Goal: Transaction & Acquisition: Purchase product/service

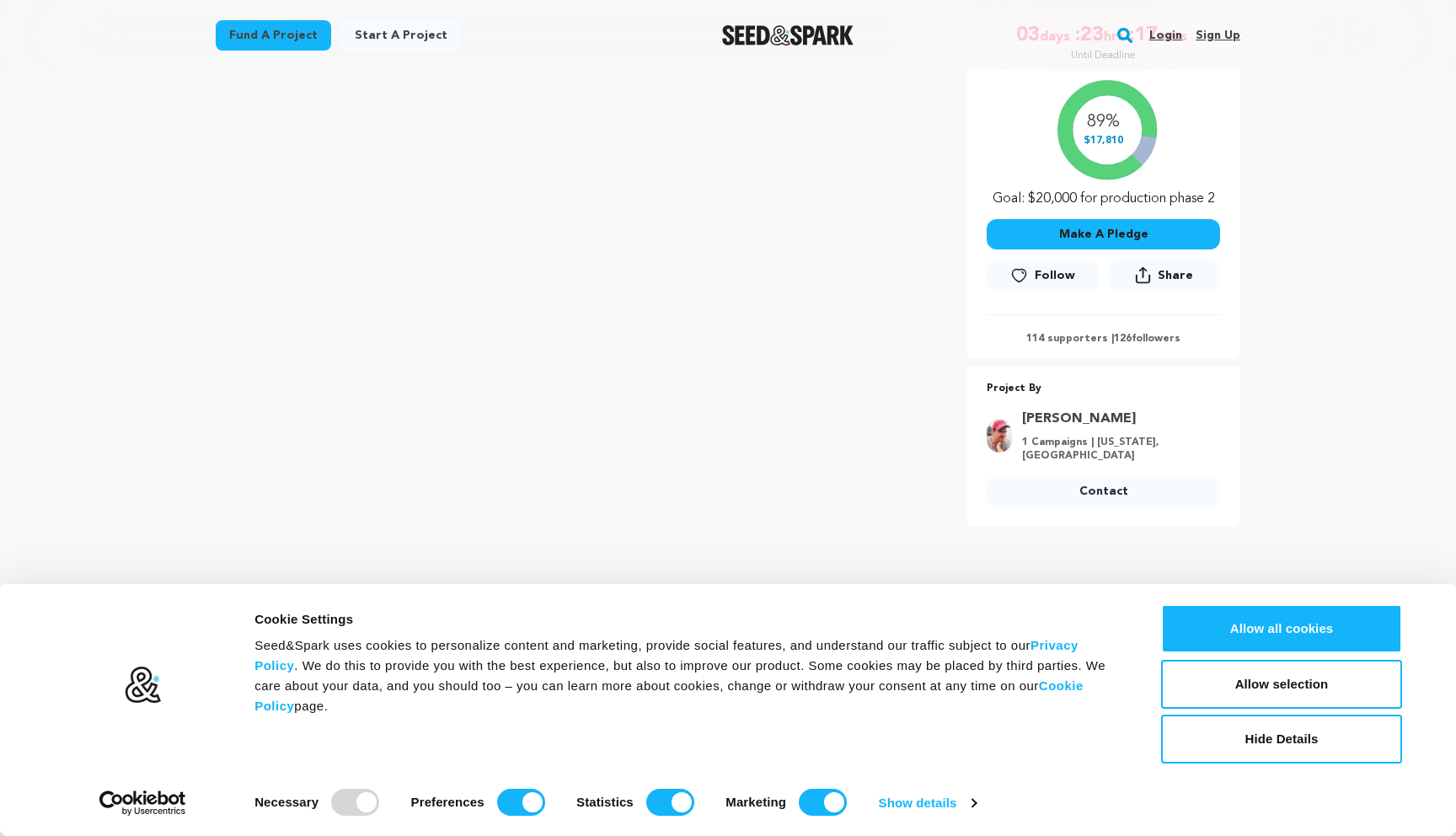
scroll to position [334, 0]
click at [1307, 745] on button "Hide Details" at bounding box center [1282, 738] width 241 height 49
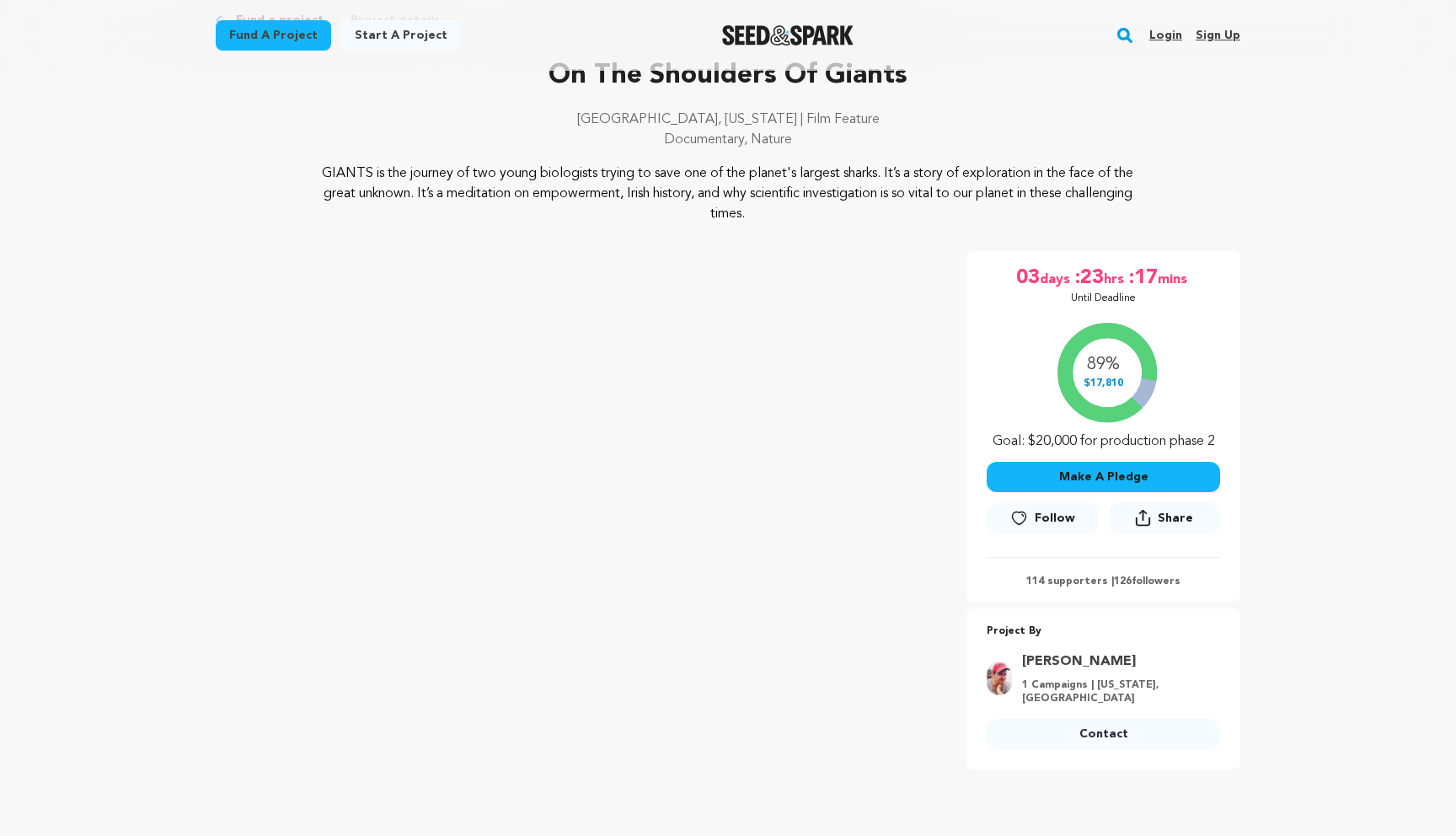
scroll to position [0, 0]
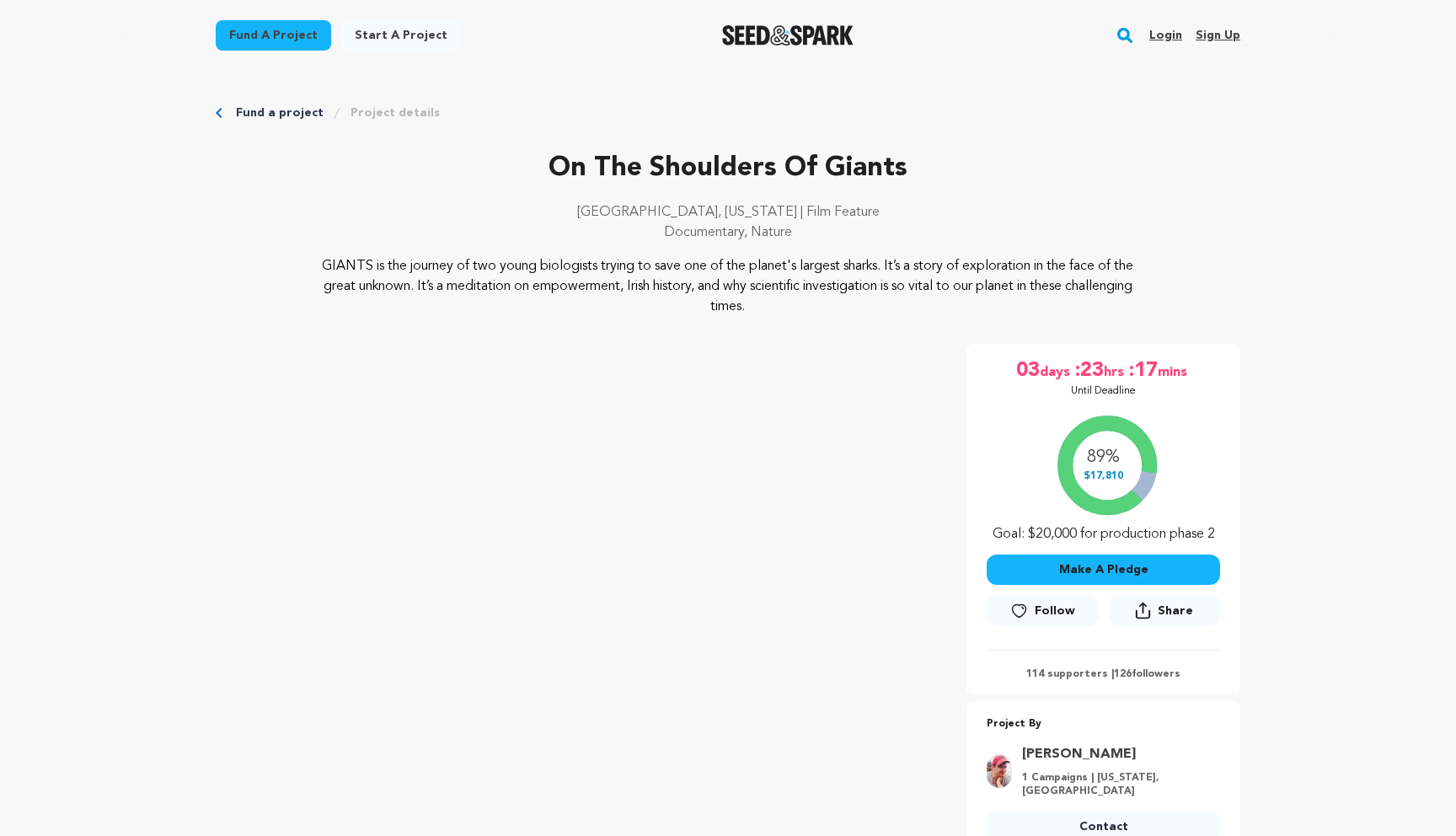
click at [730, 38] on img "Seed&Spark Homepage" at bounding box center [788, 34] width 132 height 20
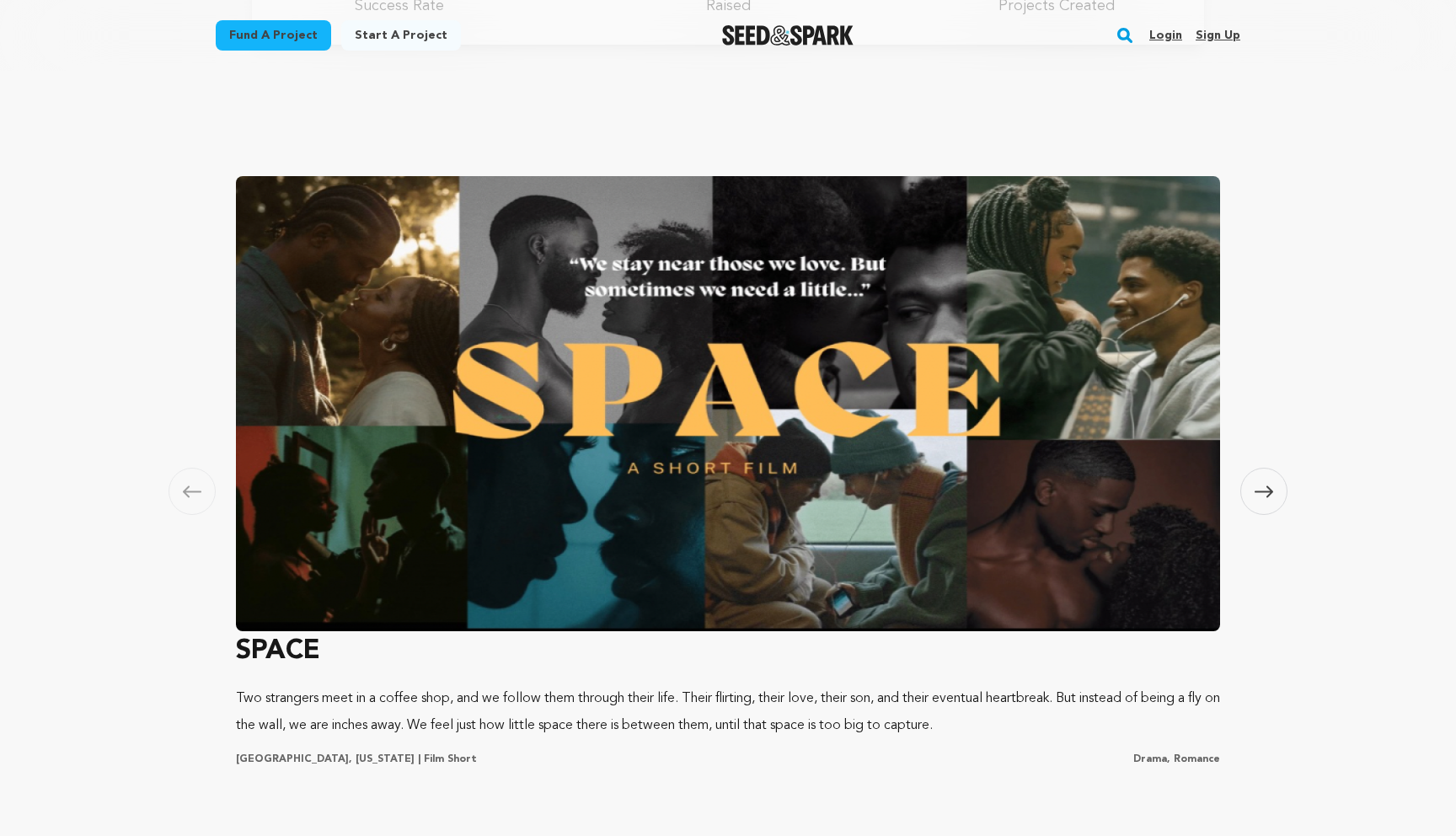
scroll to position [0, 389]
click at [1260, 489] on icon at bounding box center [1264, 491] width 18 height 12
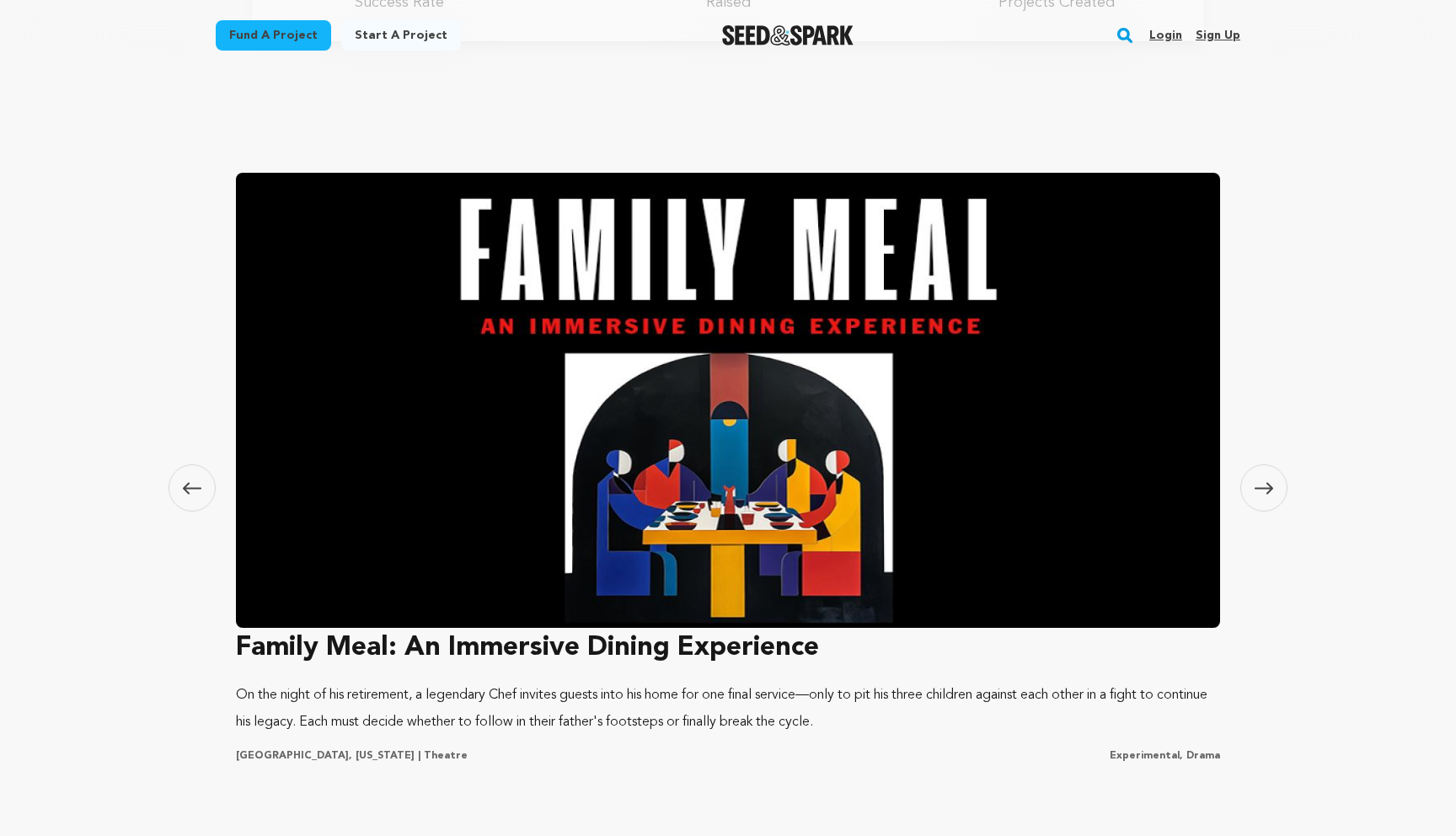
scroll to position [0, 0]
click at [186, 493] on icon at bounding box center [191, 488] width 18 height 12
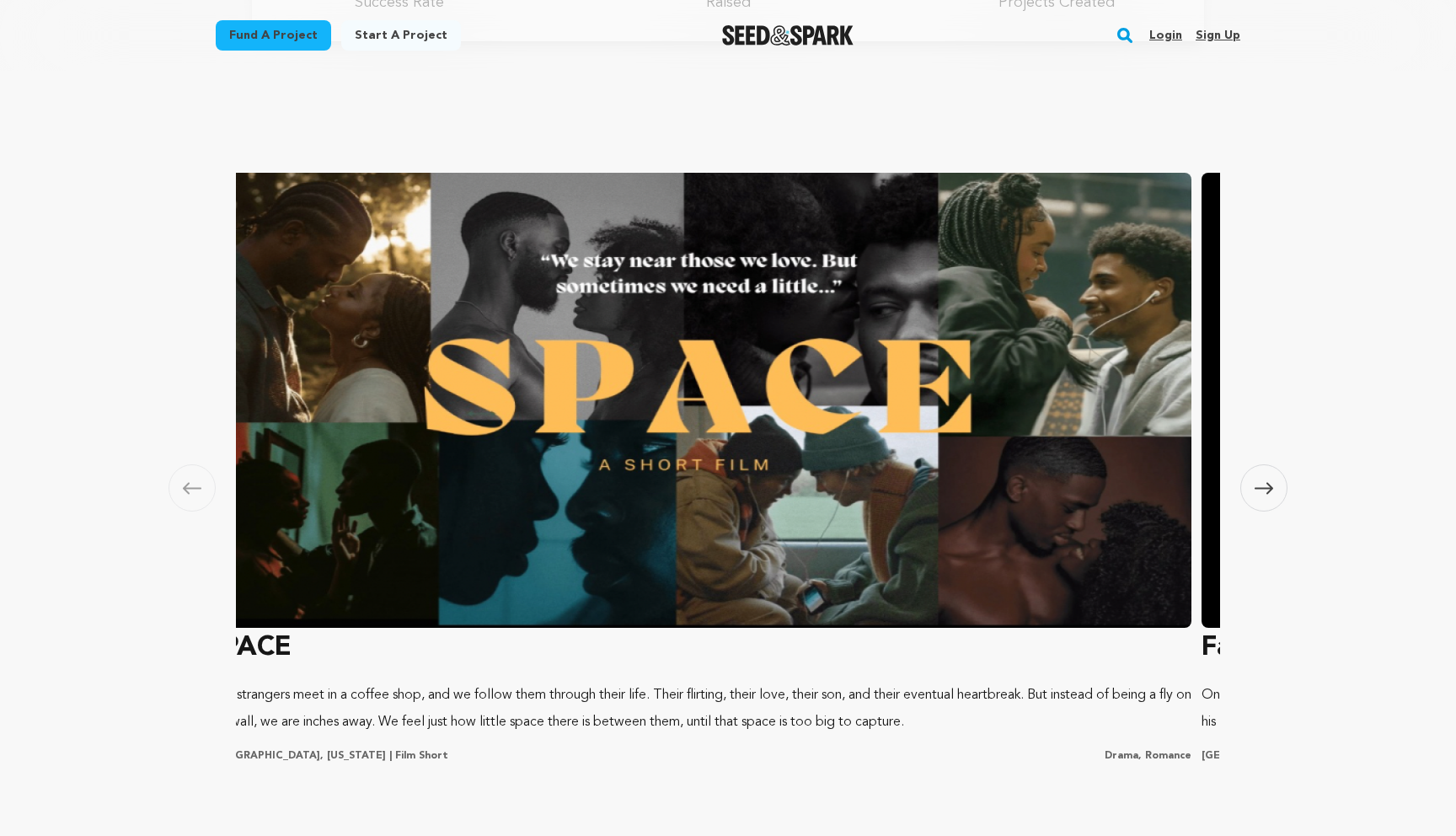
scroll to position [0, 10]
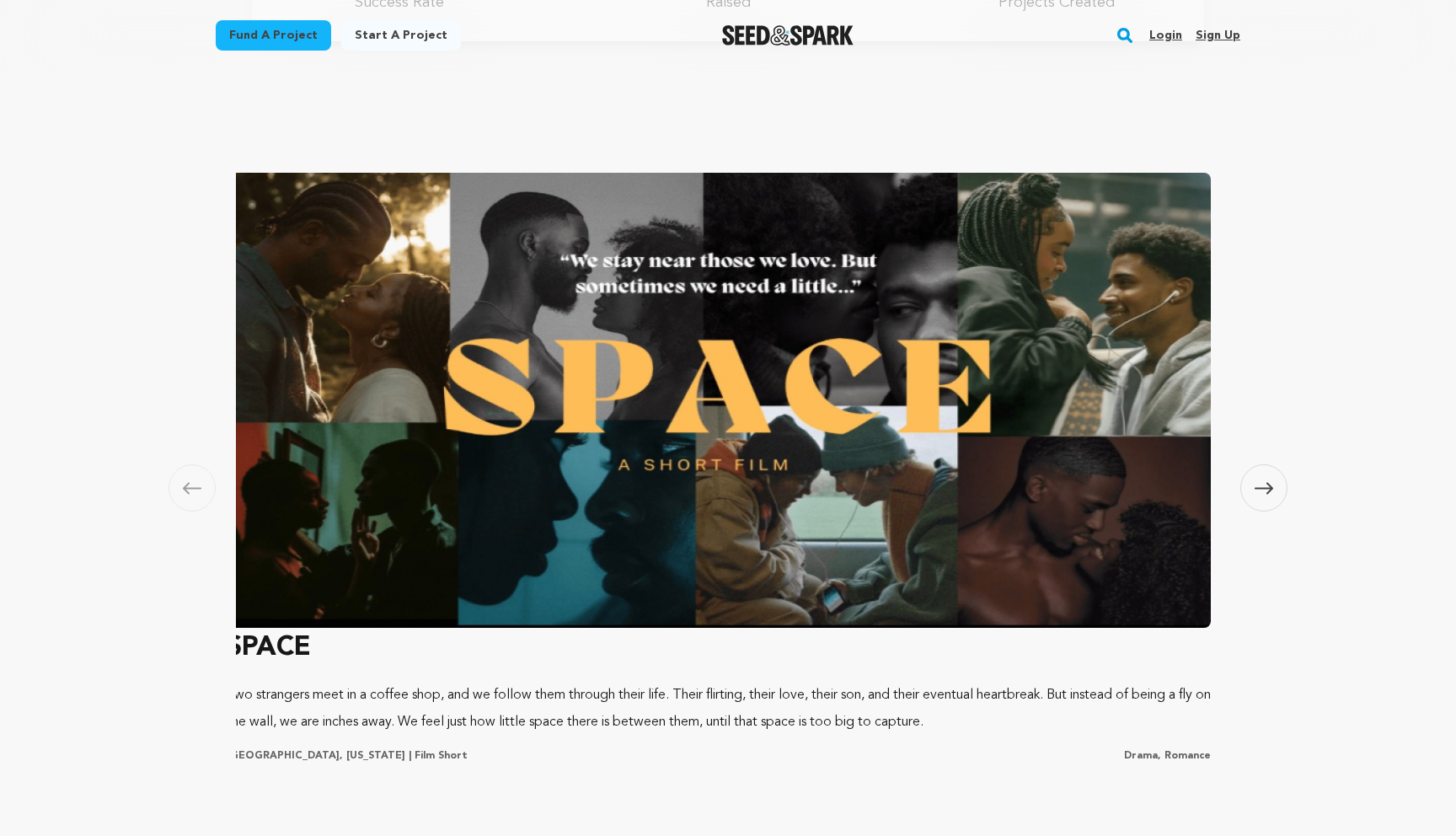
click at [486, 404] on img at bounding box center [719, 399] width 984 height 455
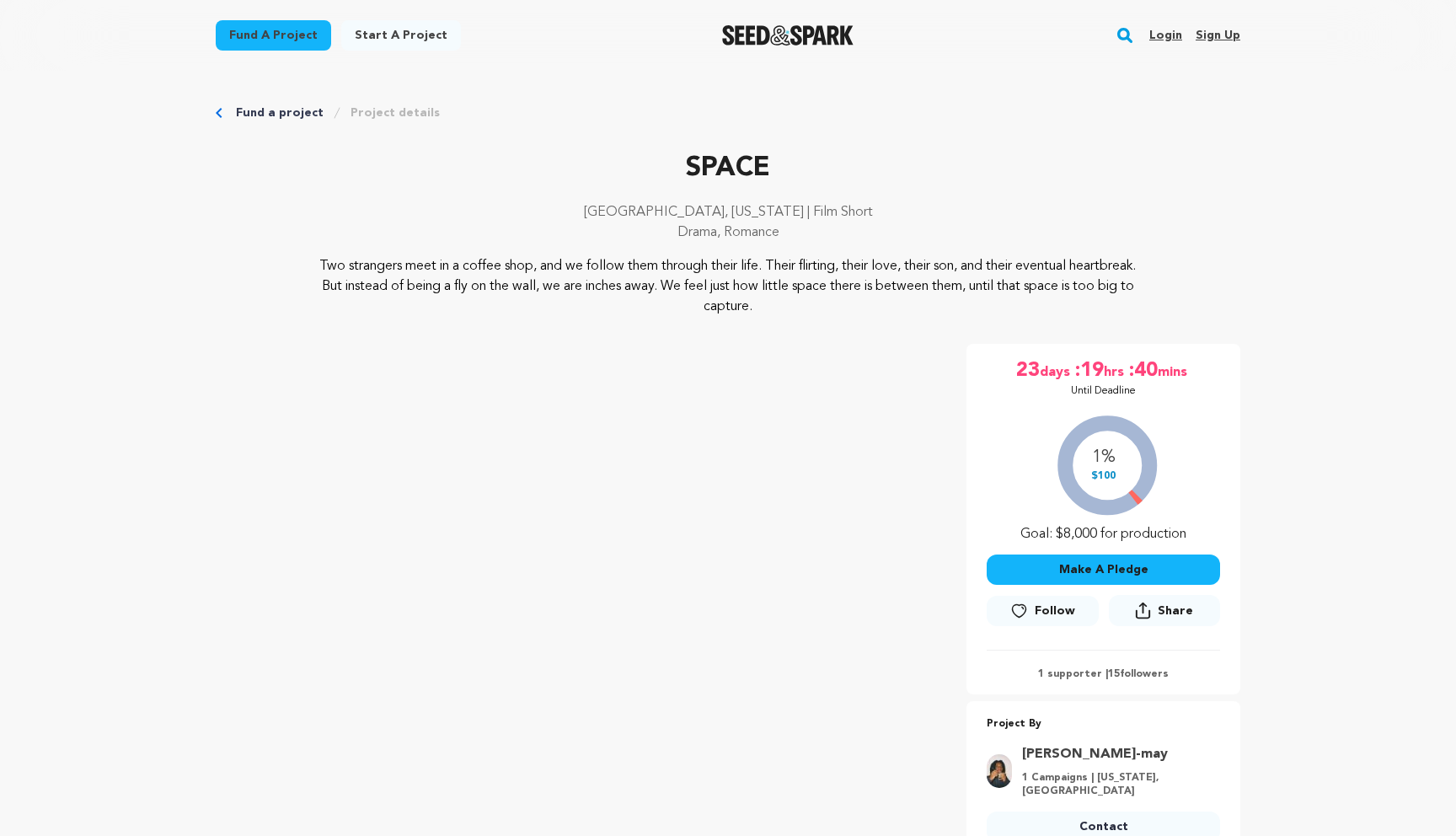
click at [275, 31] on link "Fund a project" at bounding box center [273, 35] width 116 height 31
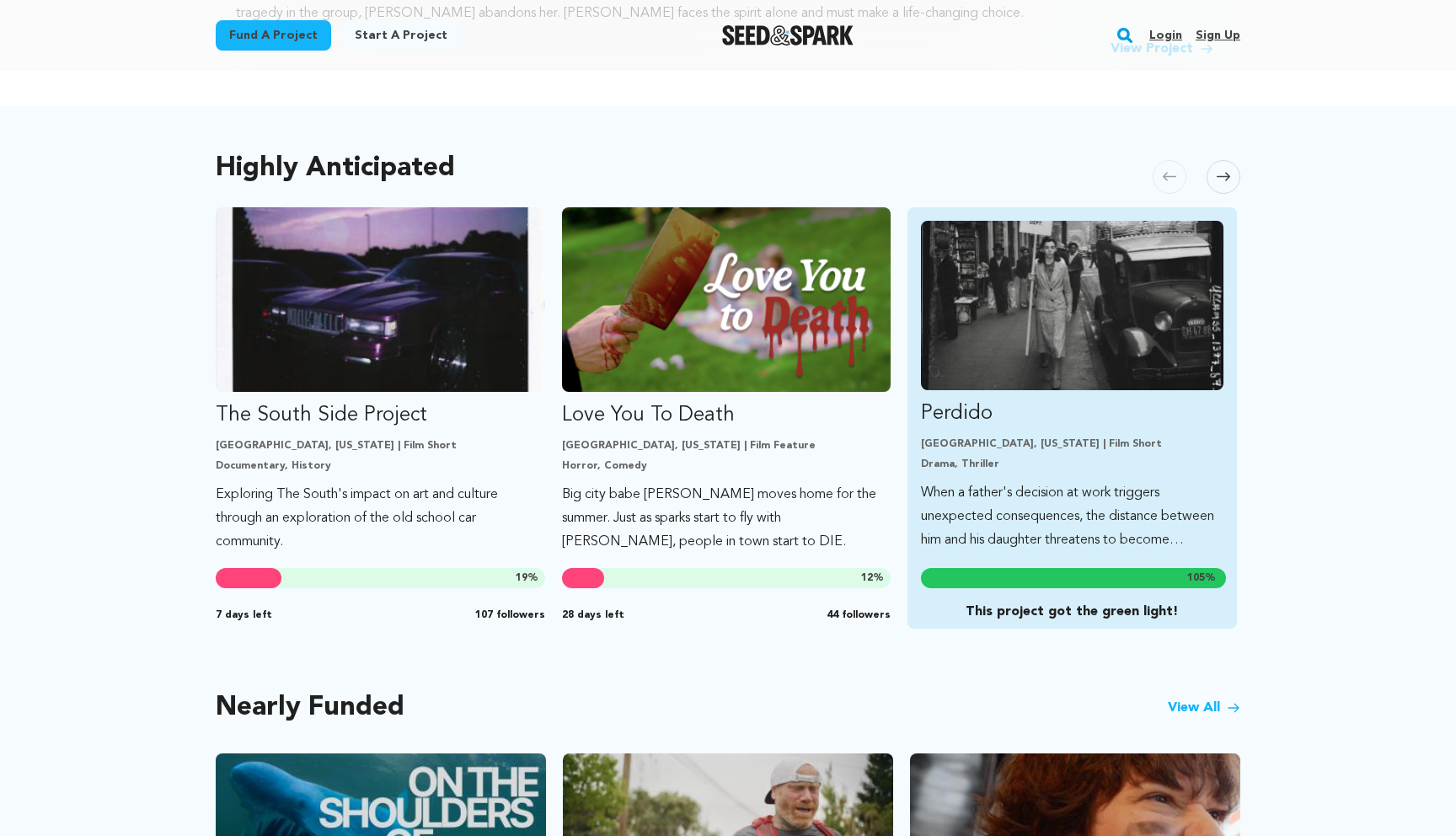
scroll to position [821, 0]
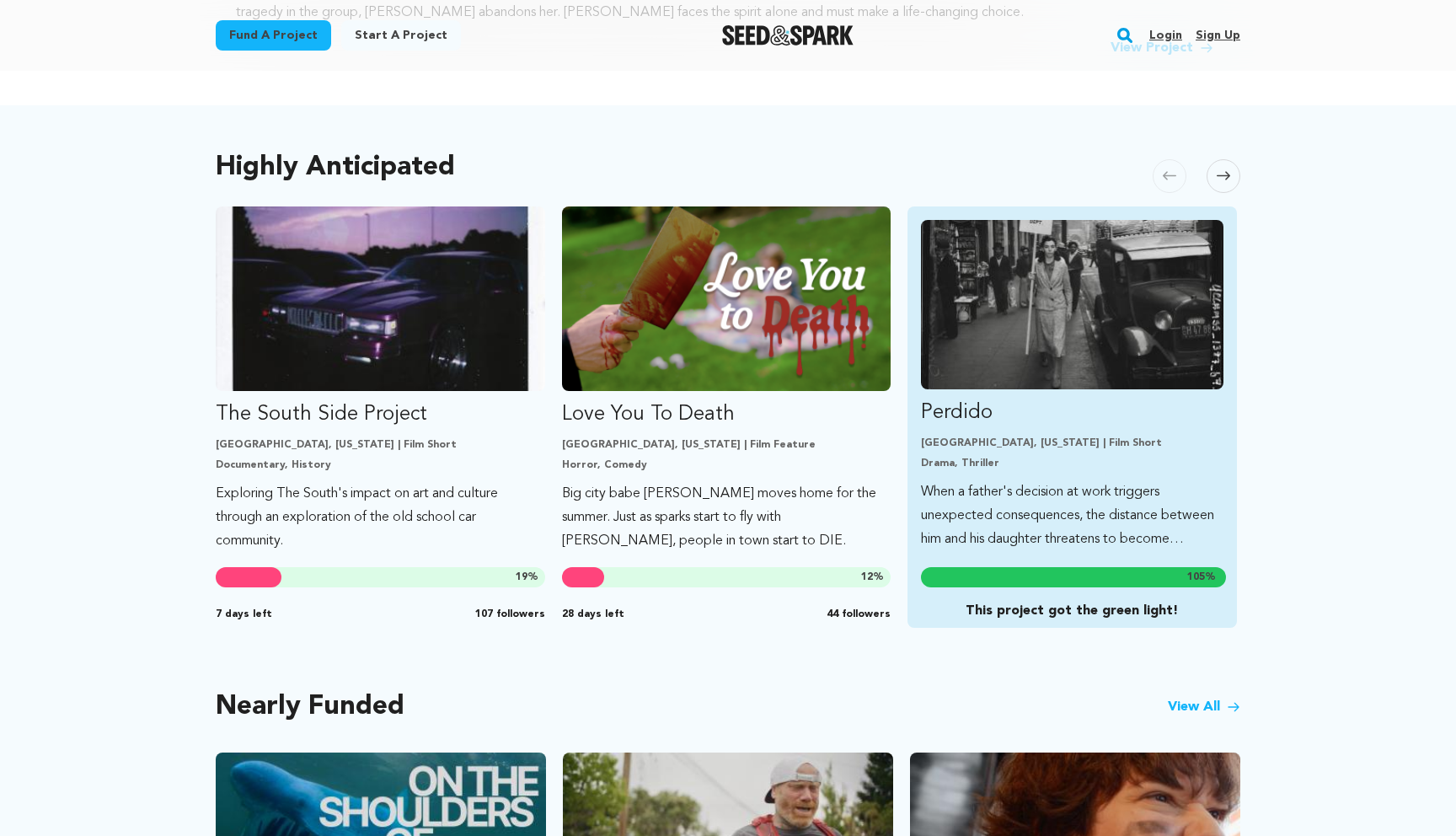
click at [1075, 349] on img "Fund Perdido" at bounding box center [1072, 305] width 302 height 169
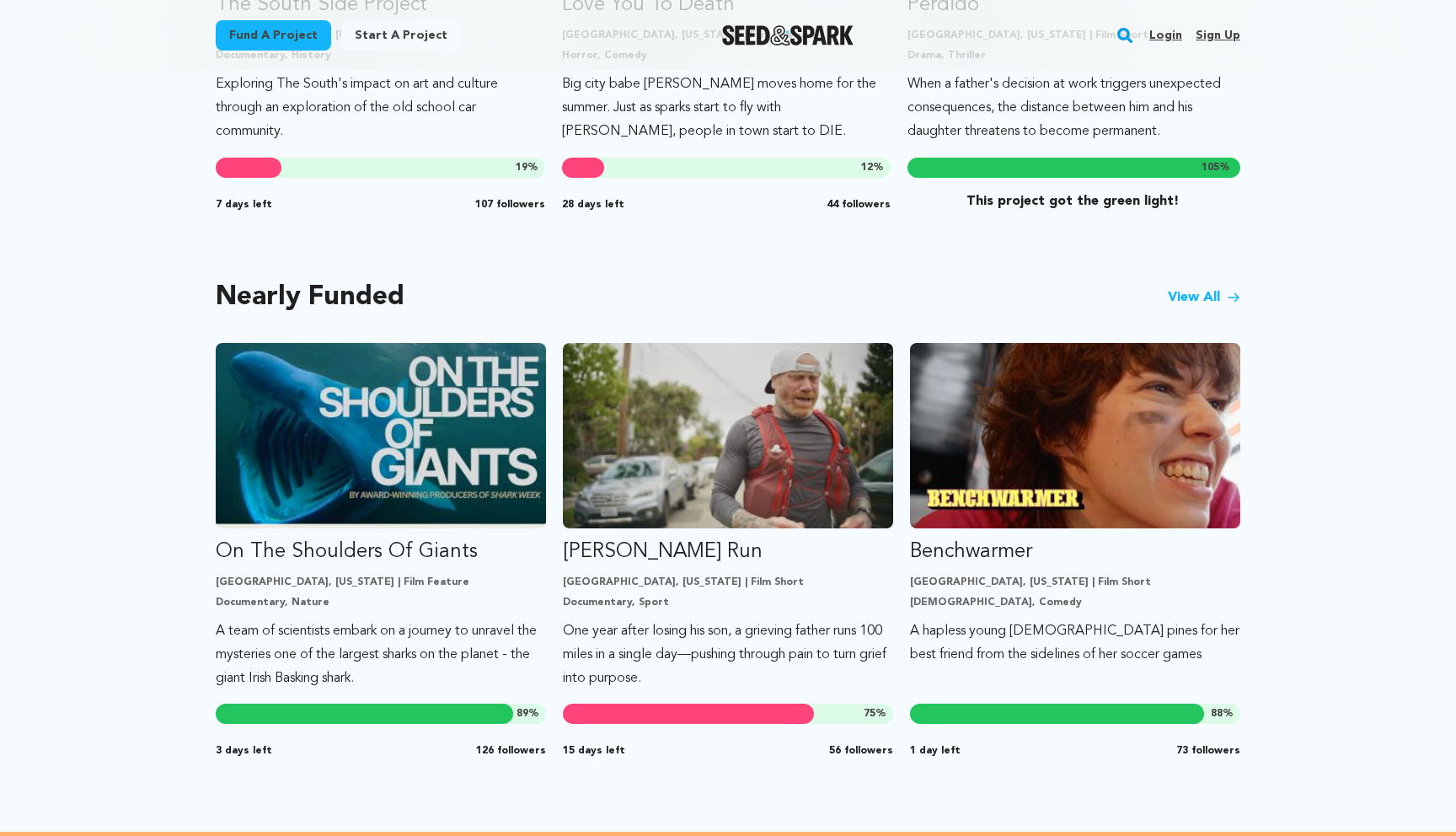
scroll to position [1227, 0]
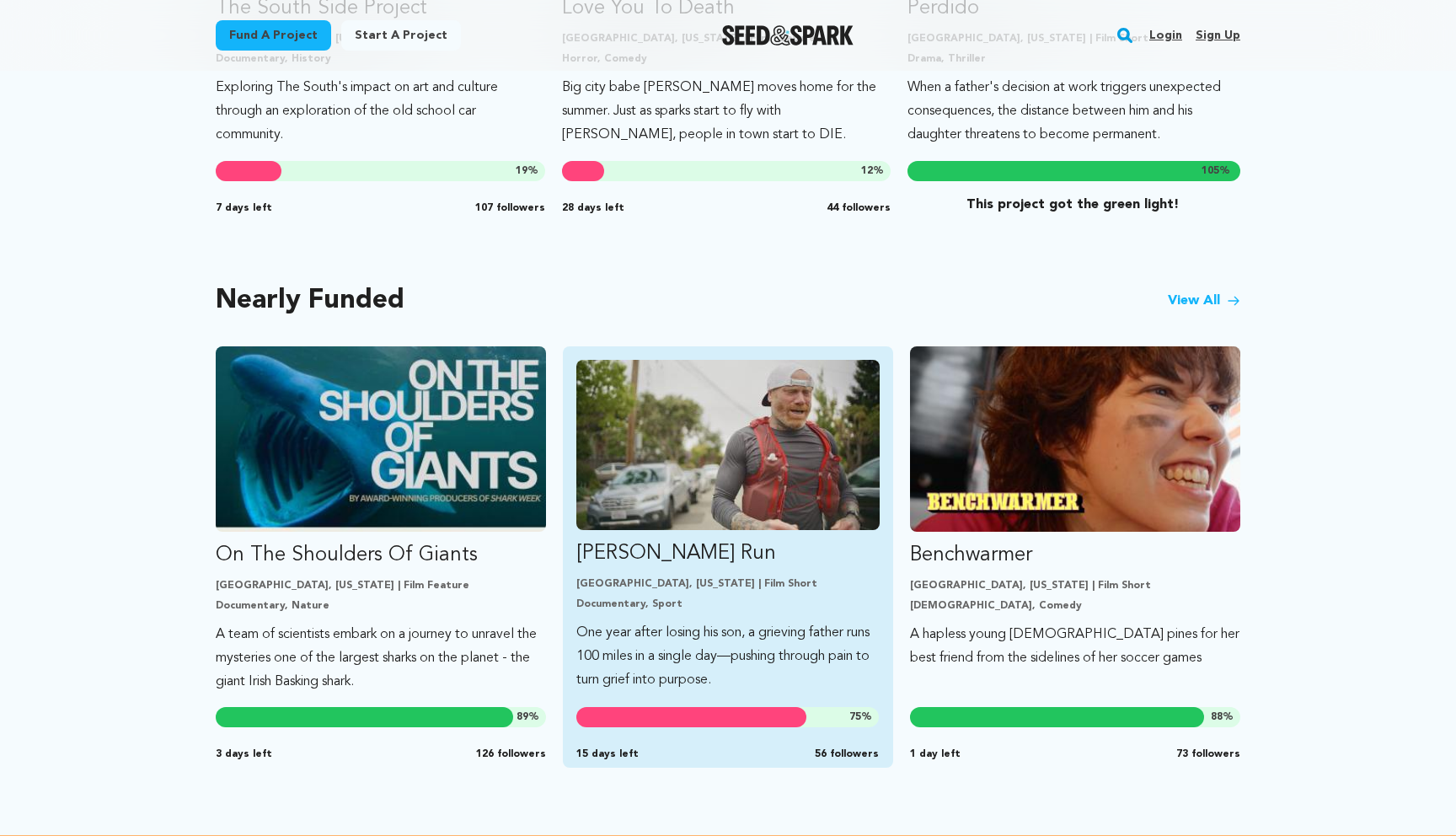
click at [704, 478] on img "Fund Ryan’s Run" at bounding box center [728, 445] width 303 height 170
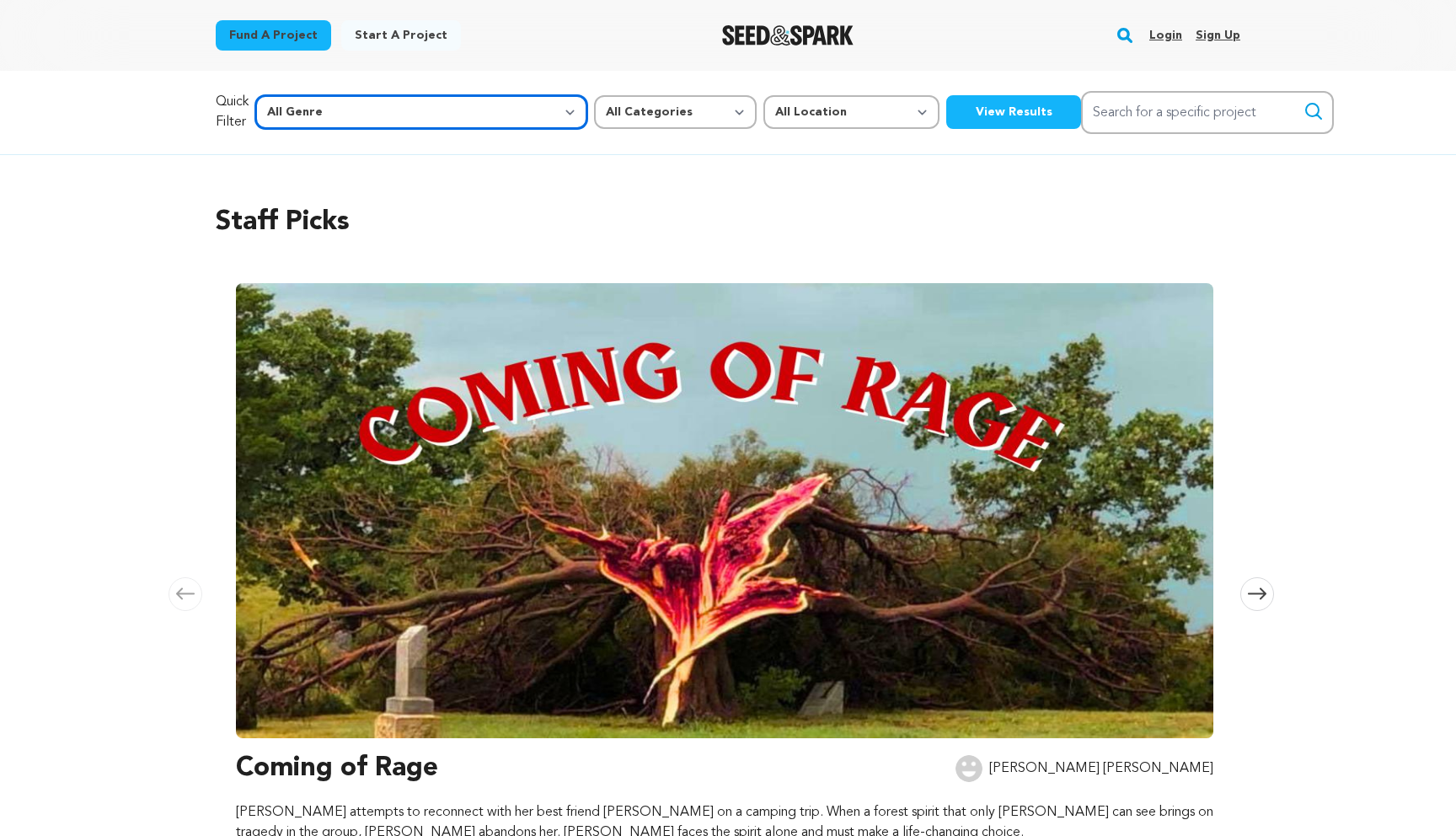
click at [433, 106] on select "All Genre Action Adventure Afrobeat Alternative Ambient Animation Bebop Big Ban…" at bounding box center [421, 111] width 332 height 34
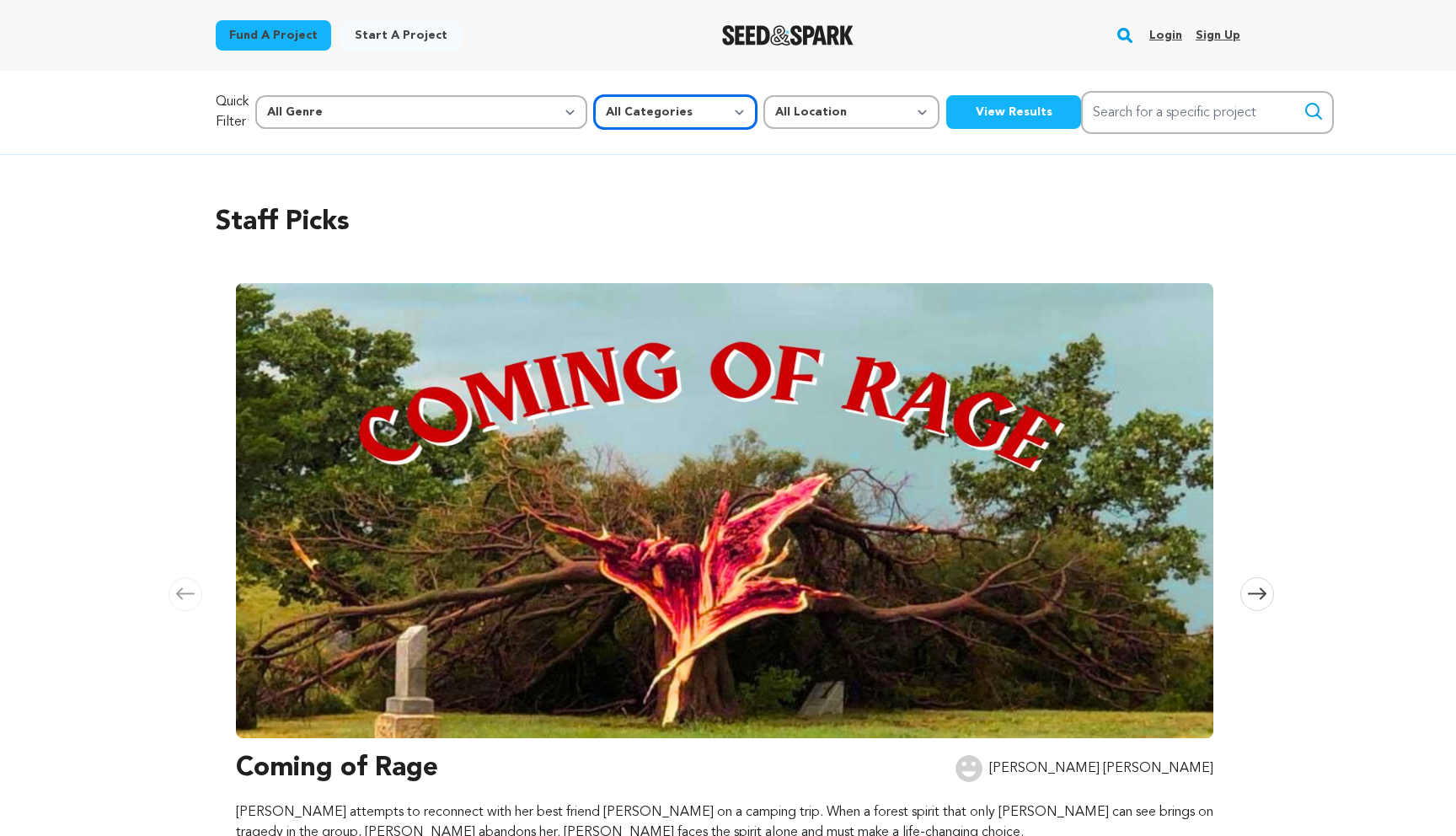
click at [594, 110] on select "All Categories Film Feature Film Short Series Music Video Comics Artist Residen…" at bounding box center [676, 111] width 163 height 34
select select "382"
click at [594, 95] on select "All Categories Film Feature Film Short Series Music Video Comics Artist Residen…" at bounding box center [676, 111] width 163 height 34
click at [947, 113] on button "View Results" at bounding box center [1014, 111] width 135 height 34
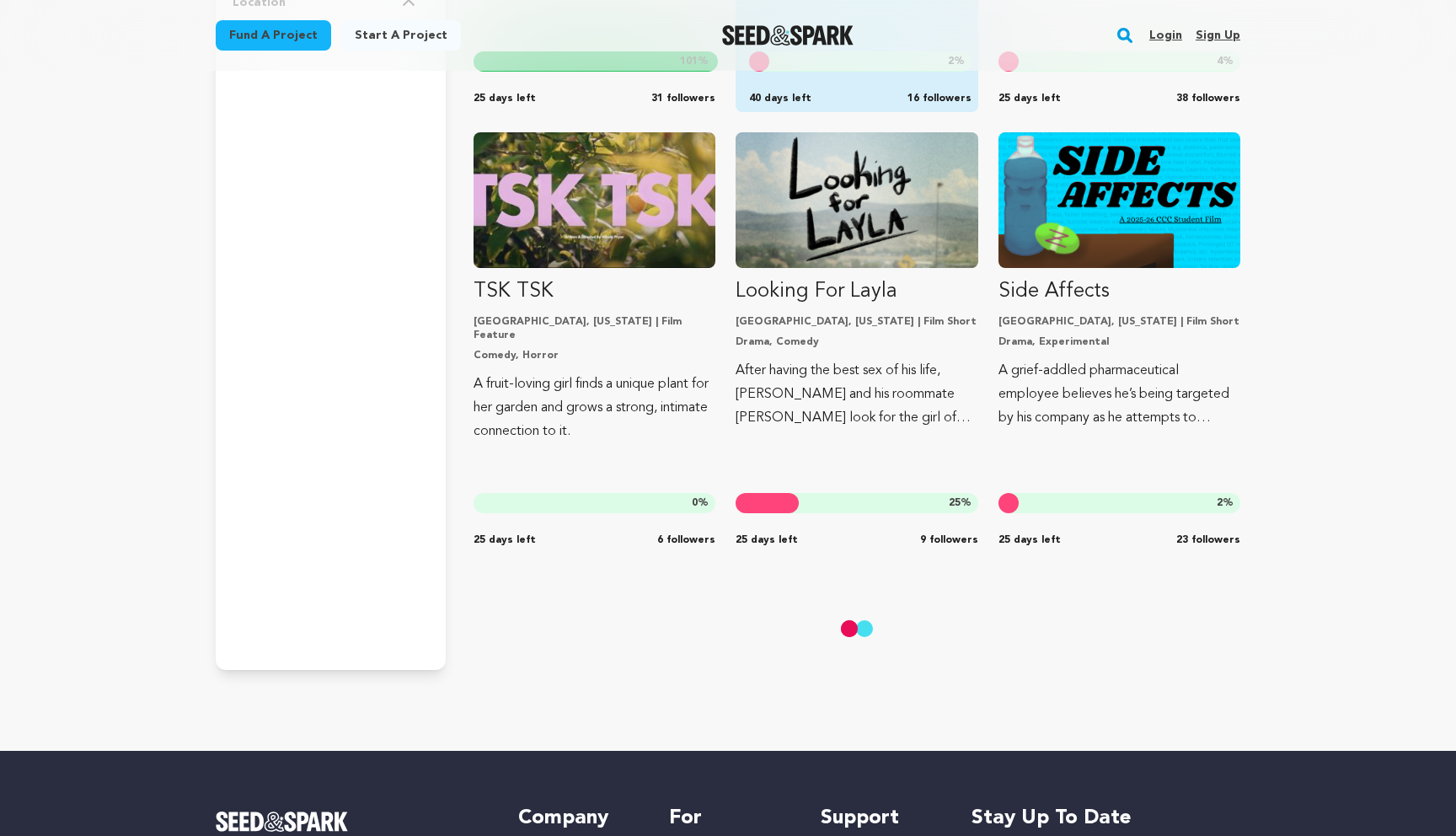
scroll to position [3287, 0]
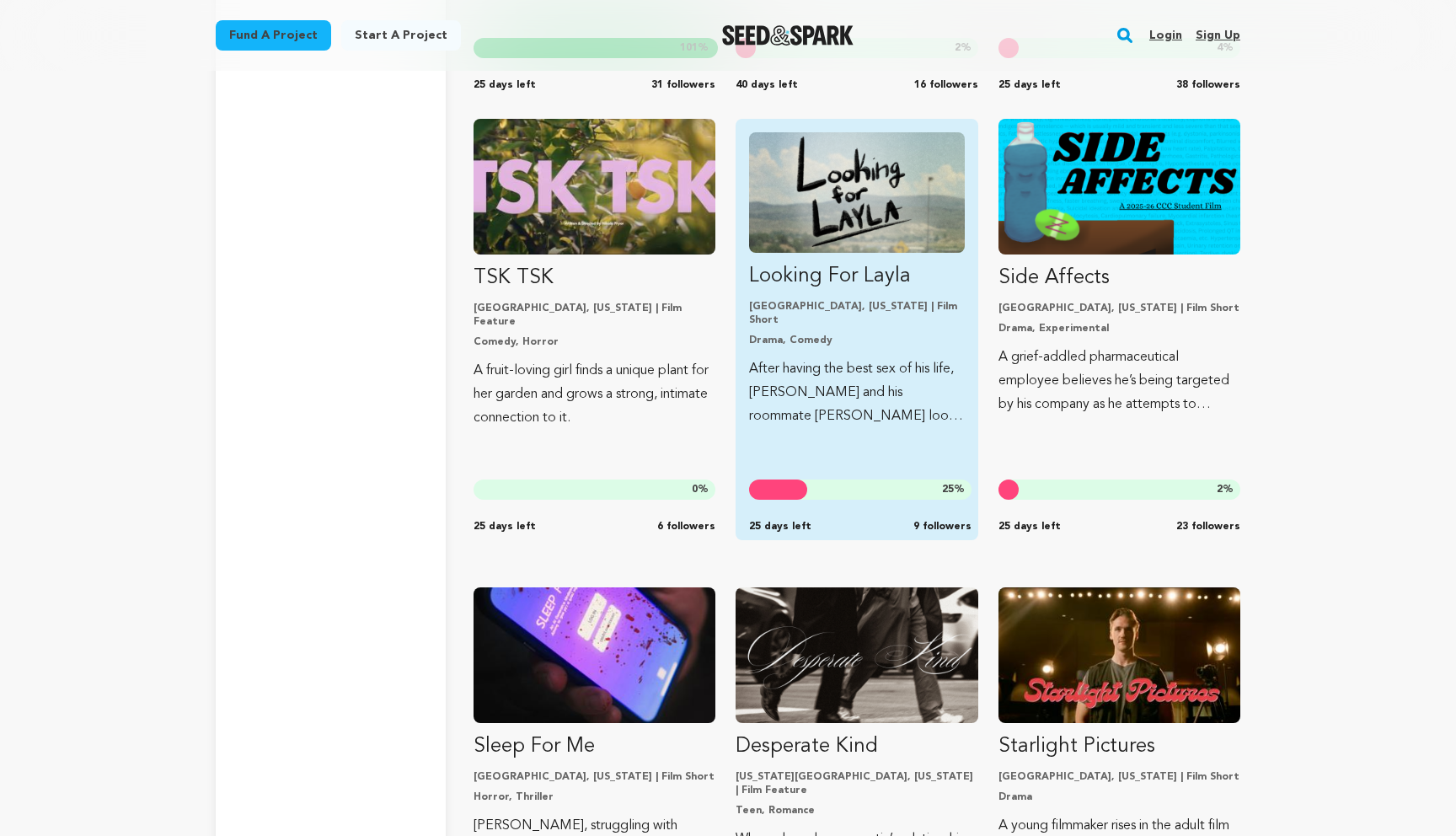
click at [848, 387] on p "After having the best sex of his life, Gavin and his roommate Dani look for the…" at bounding box center [857, 393] width 214 height 71
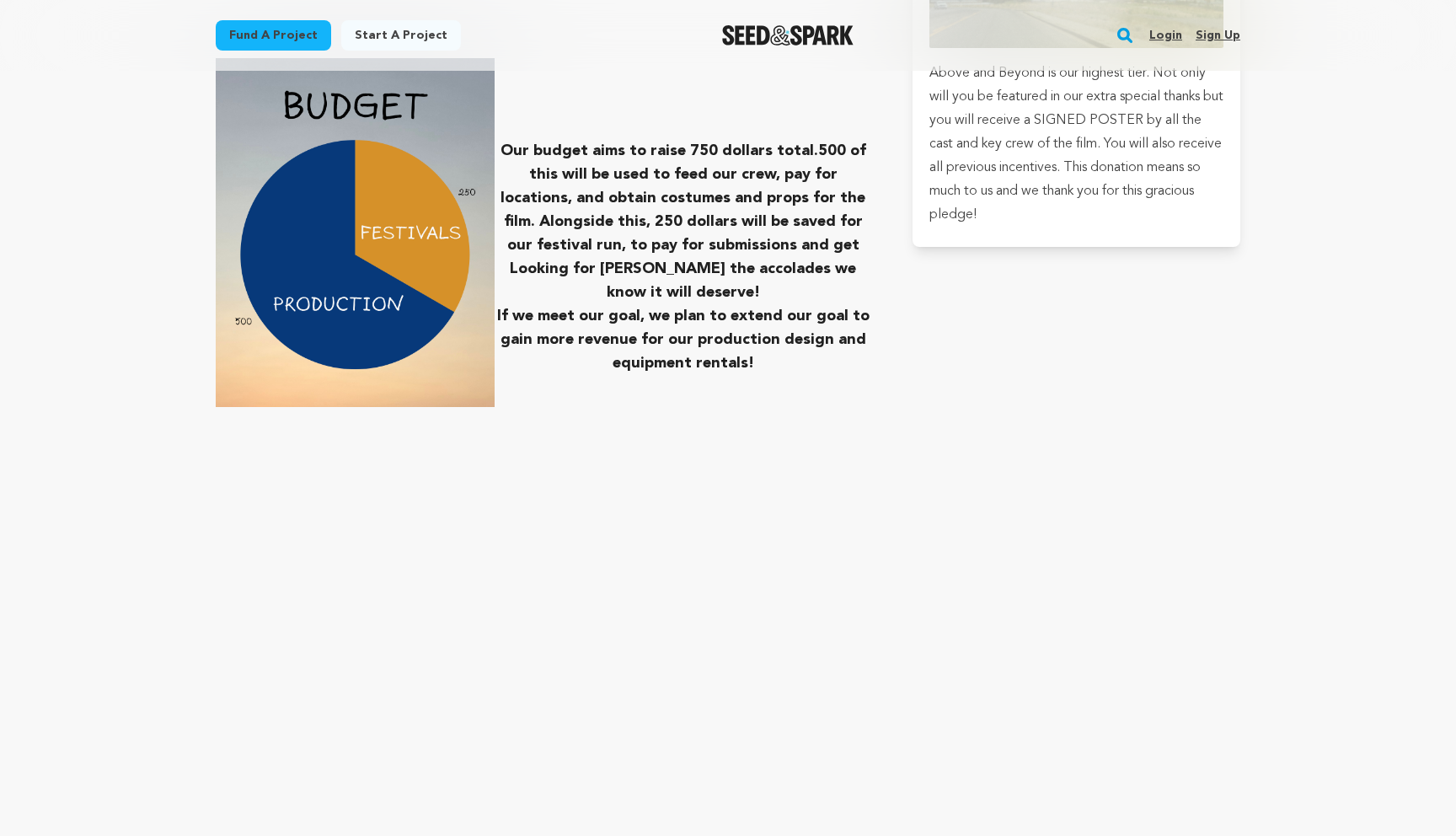
scroll to position [2811, 0]
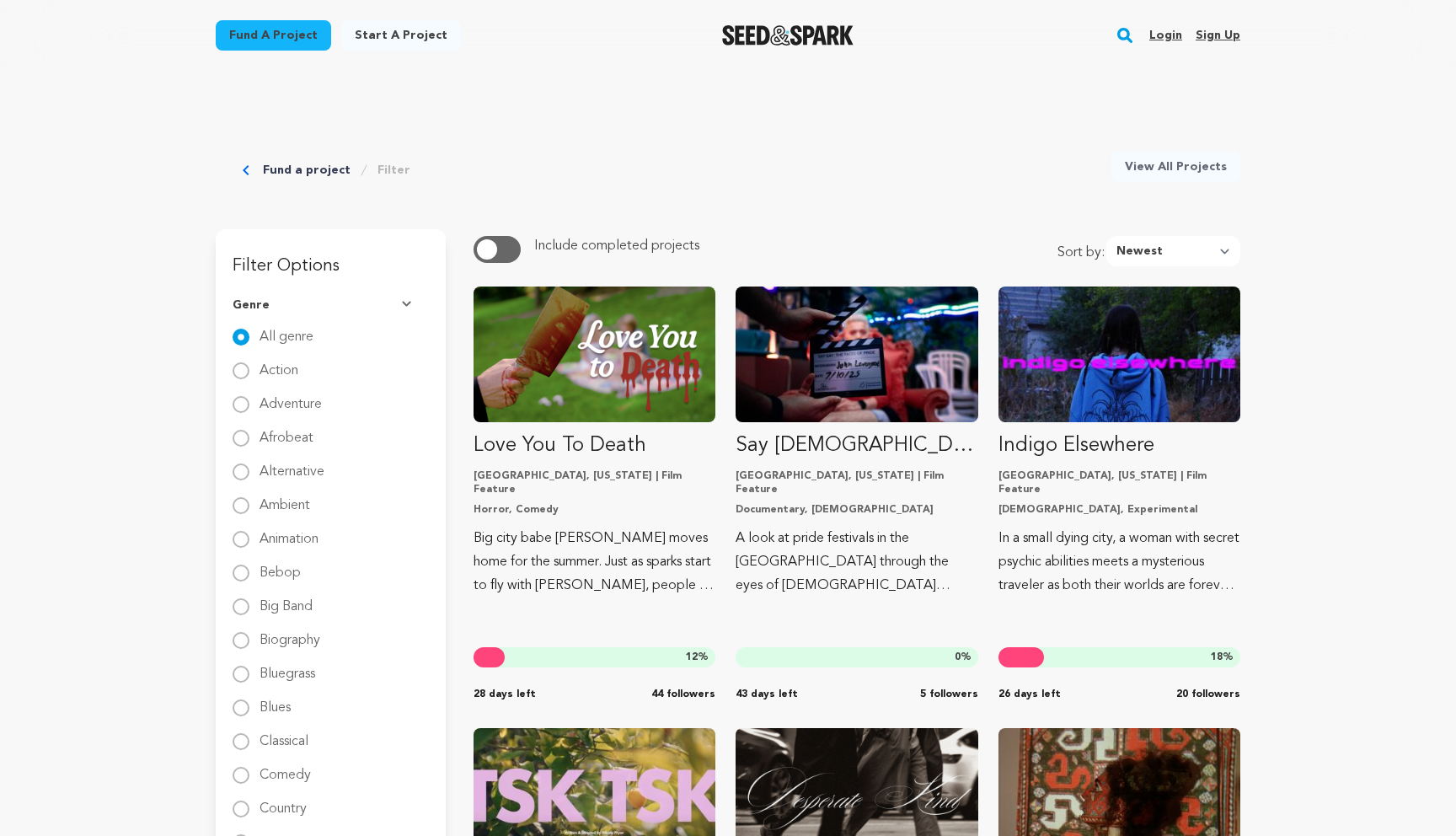
scroll to position [2974, 0]
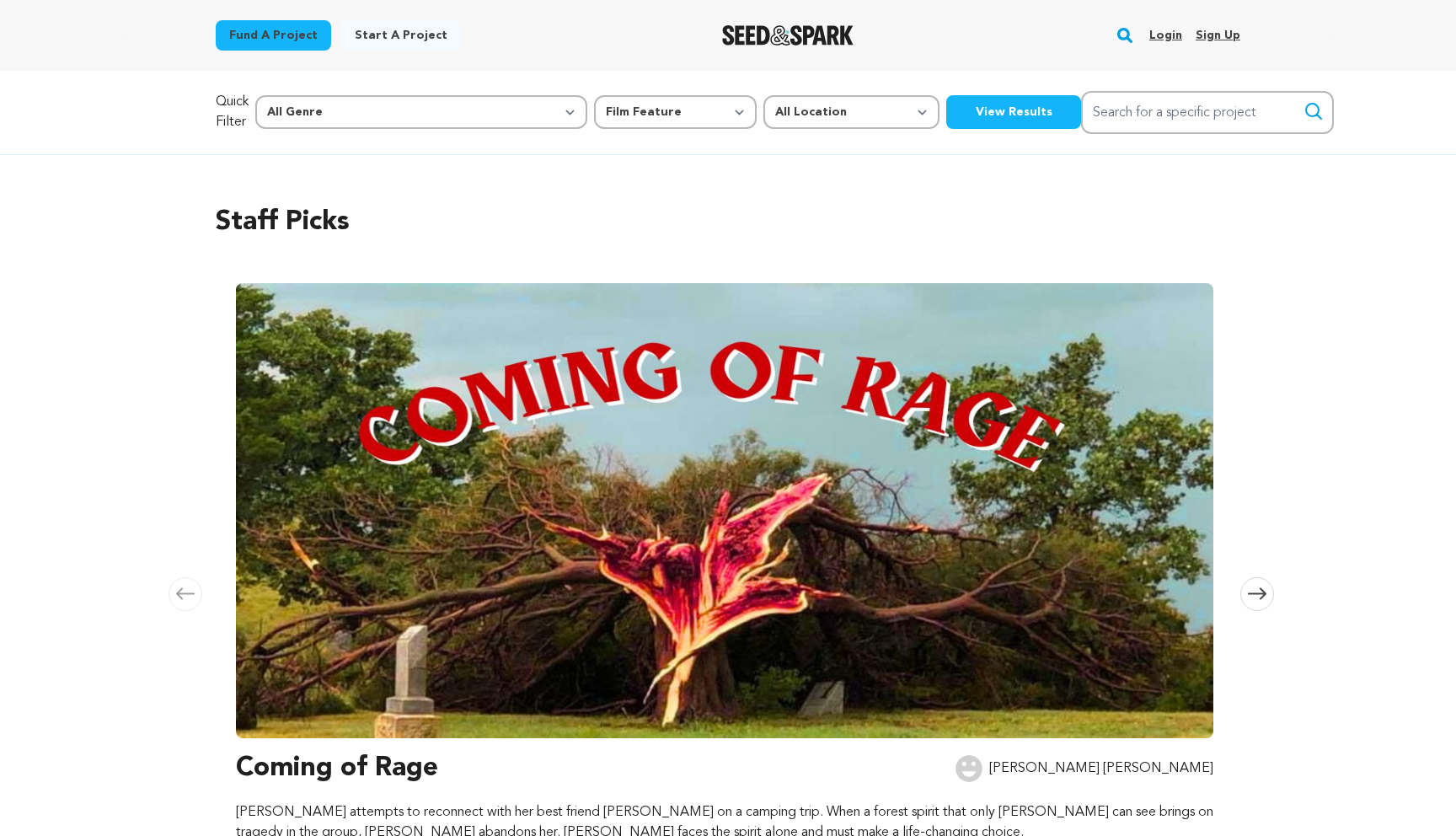
select select "382"
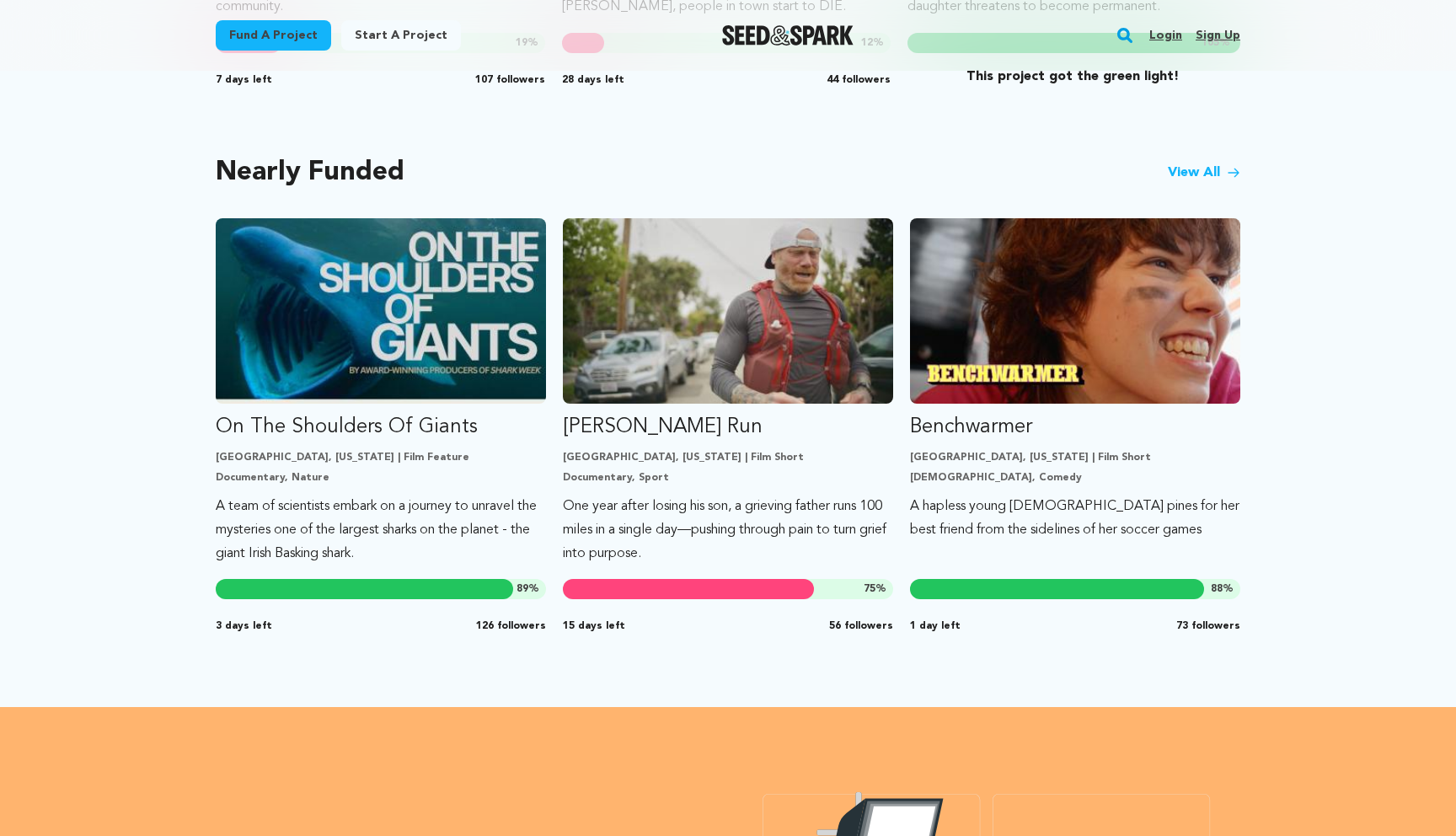
scroll to position [1320, 0]
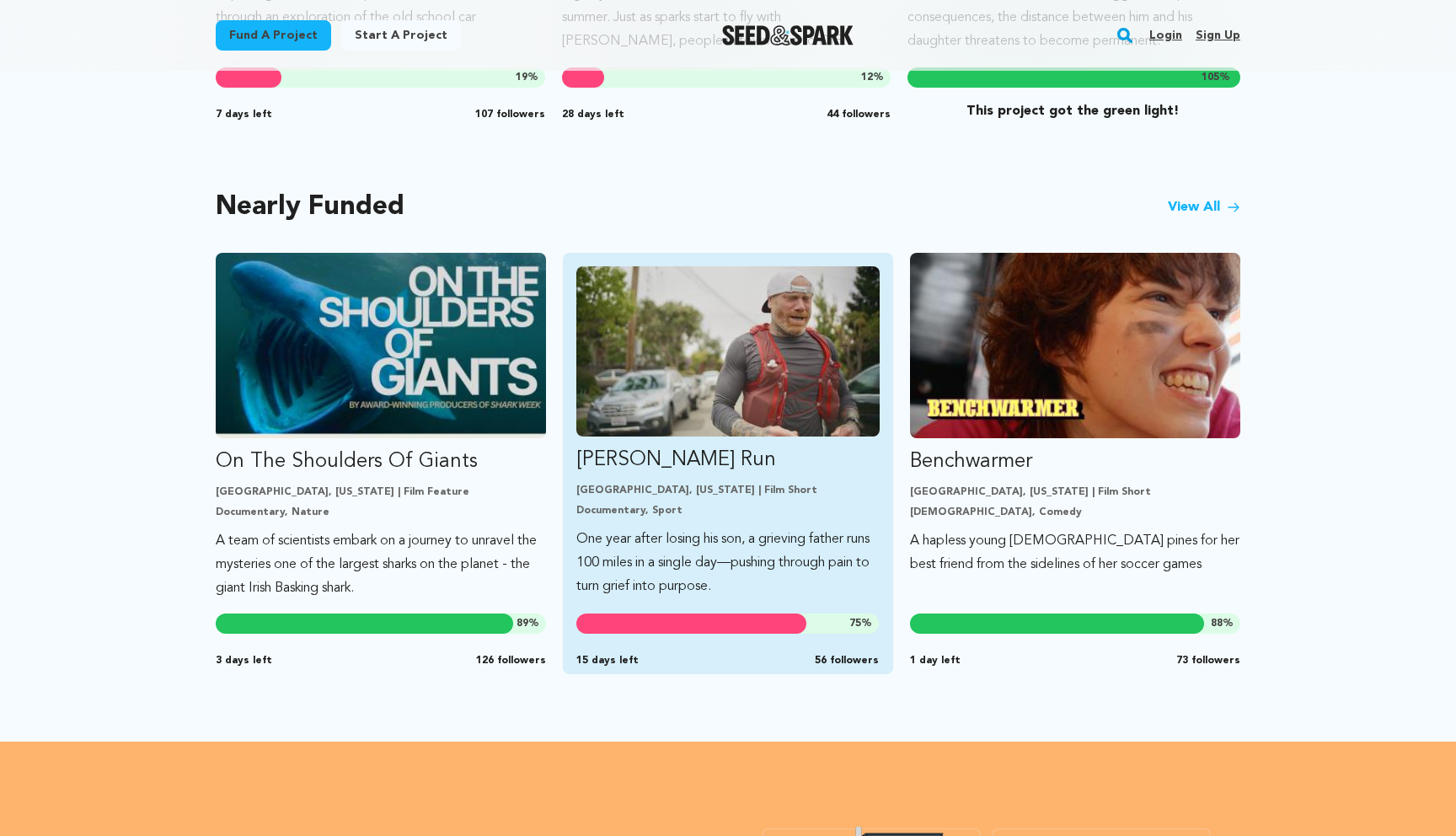
click at [714, 418] on img "Fund Ryan’s Run" at bounding box center [728, 351] width 303 height 170
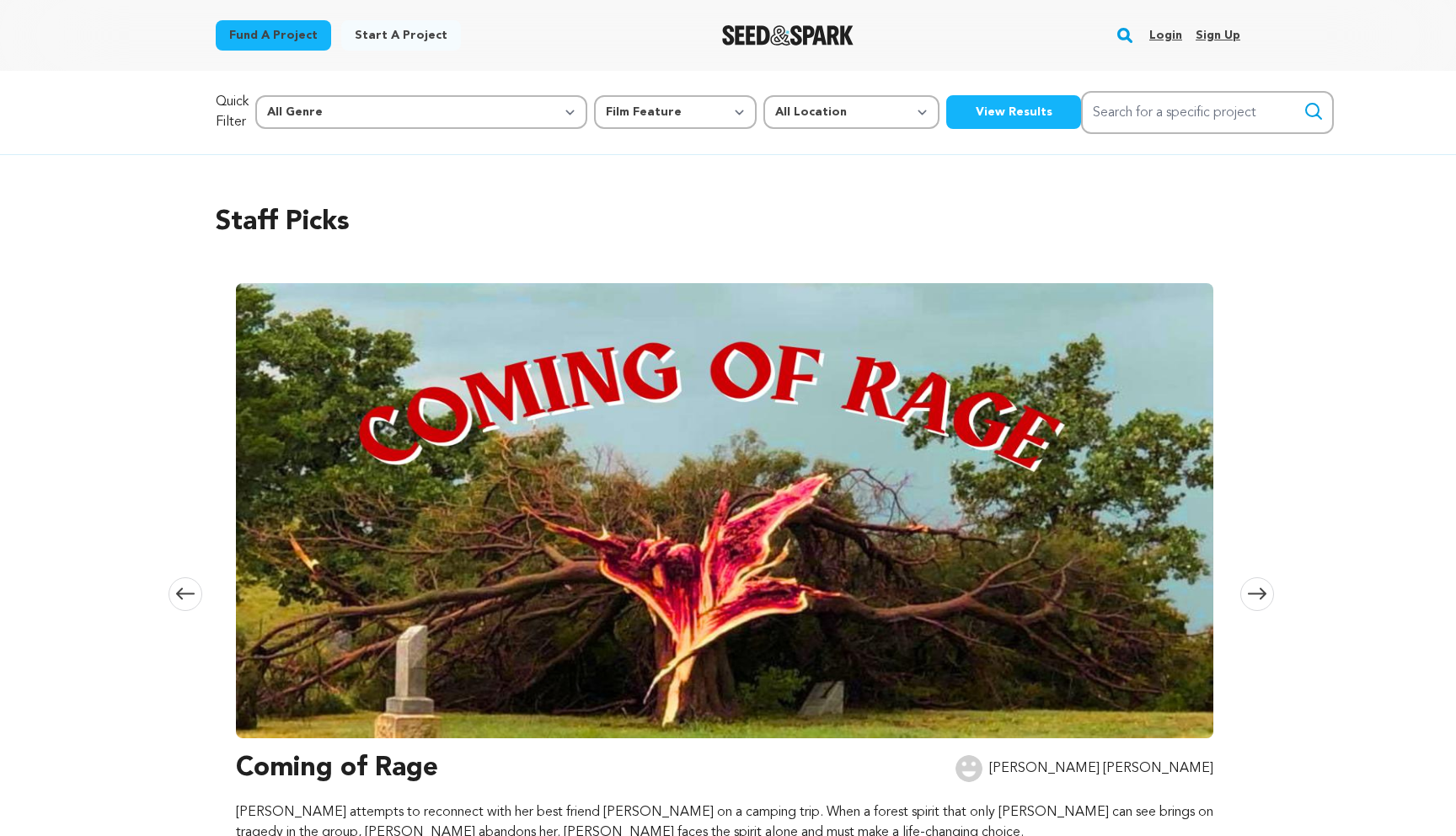
select select "382"
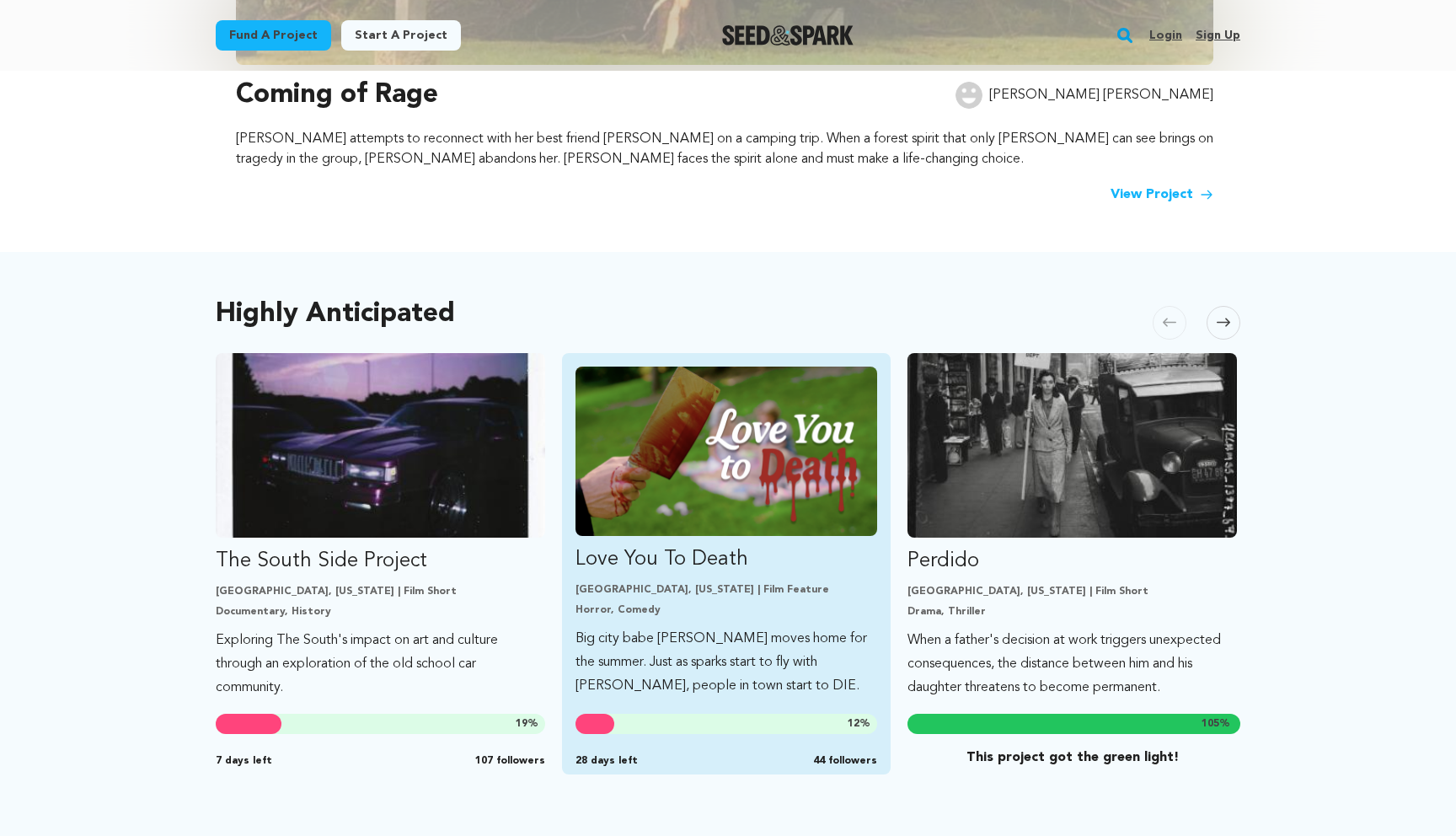
scroll to position [750, 0]
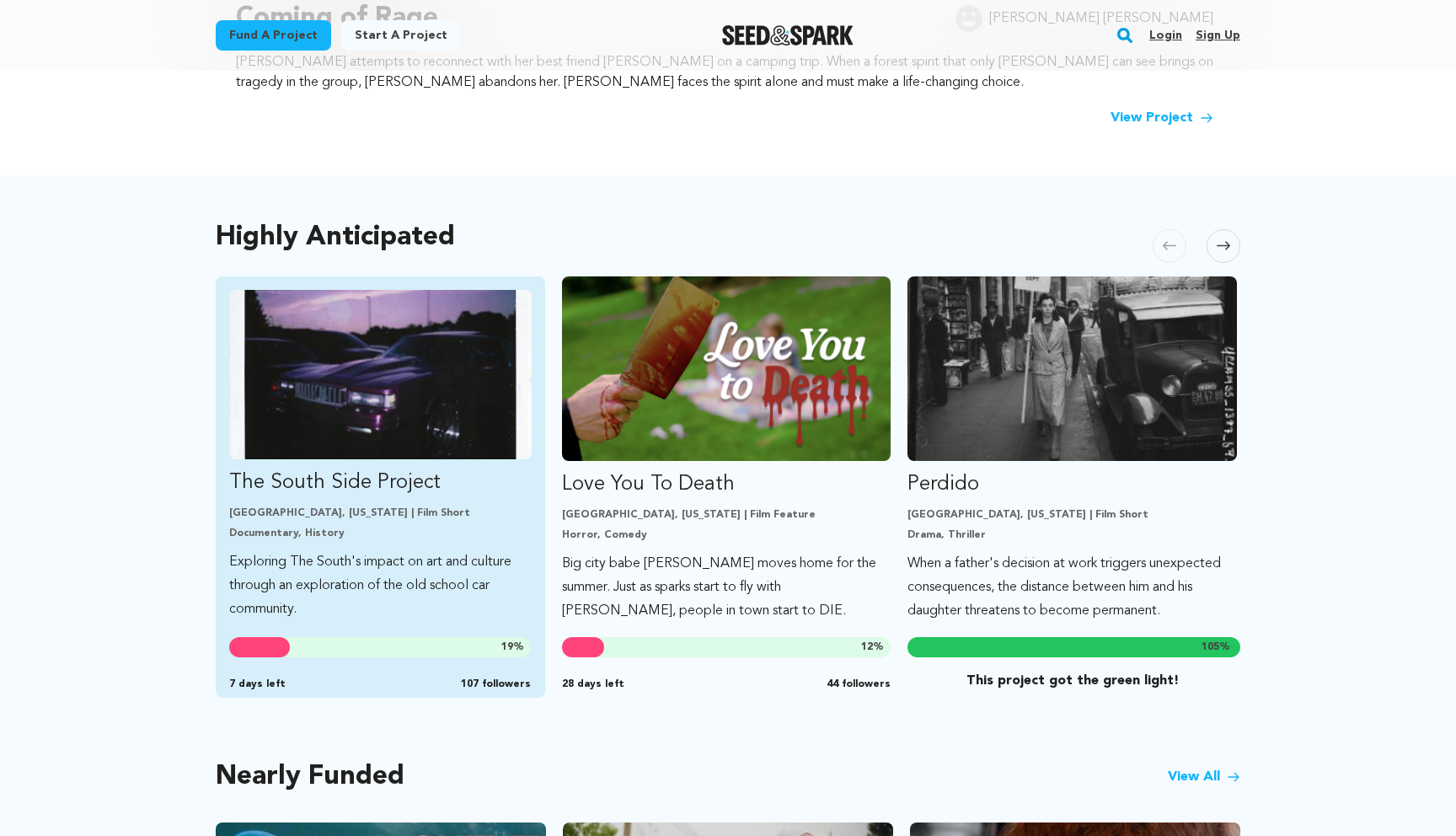
click at [398, 407] on img "Fund The South Side Project" at bounding box center [380, 374] width 302 height 169
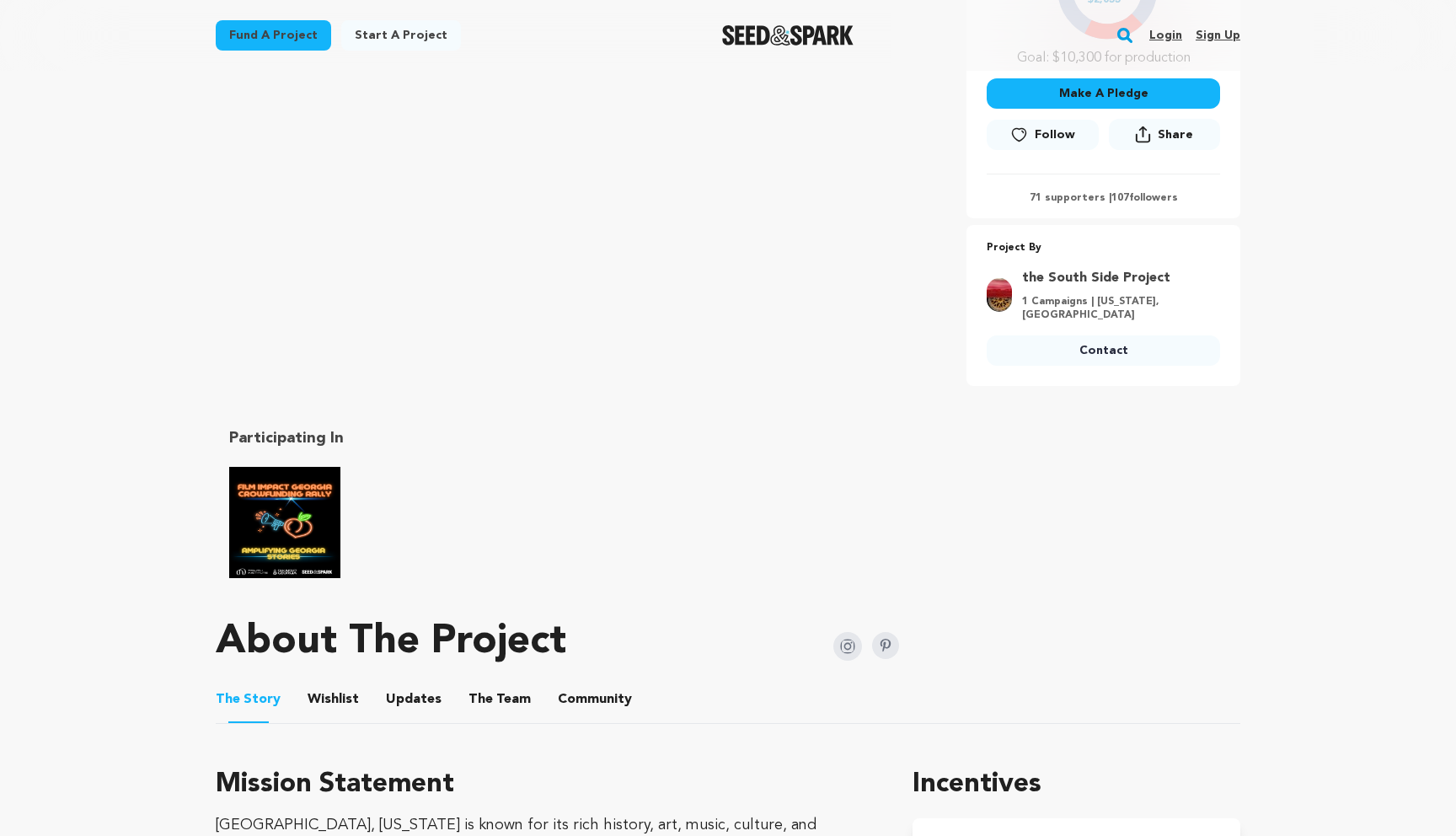
scroll to position [517, 0]
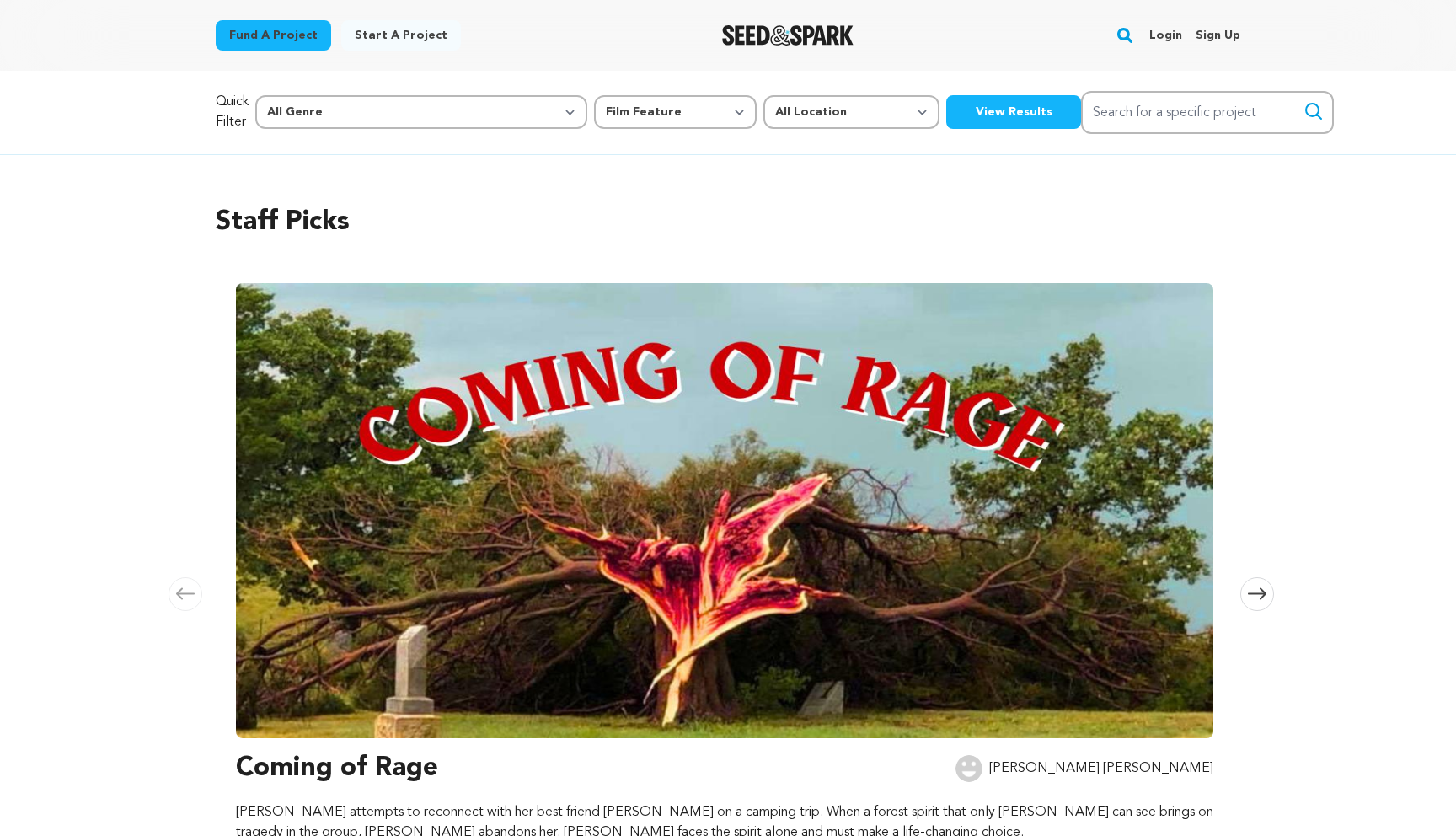
select select "382"
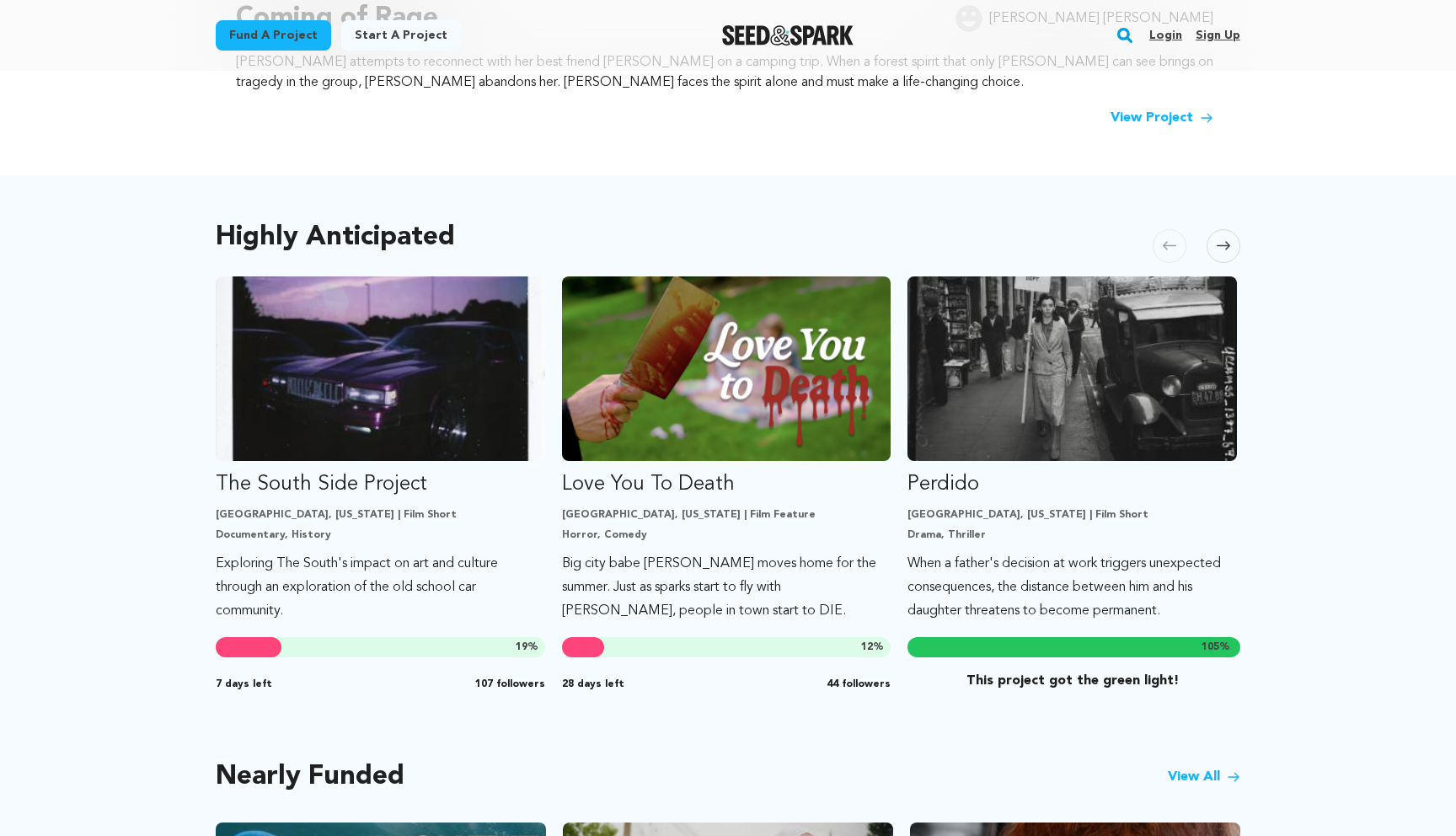
click at [1225, 249] on icon at bounding box center [1223, 246] width 13 height 9
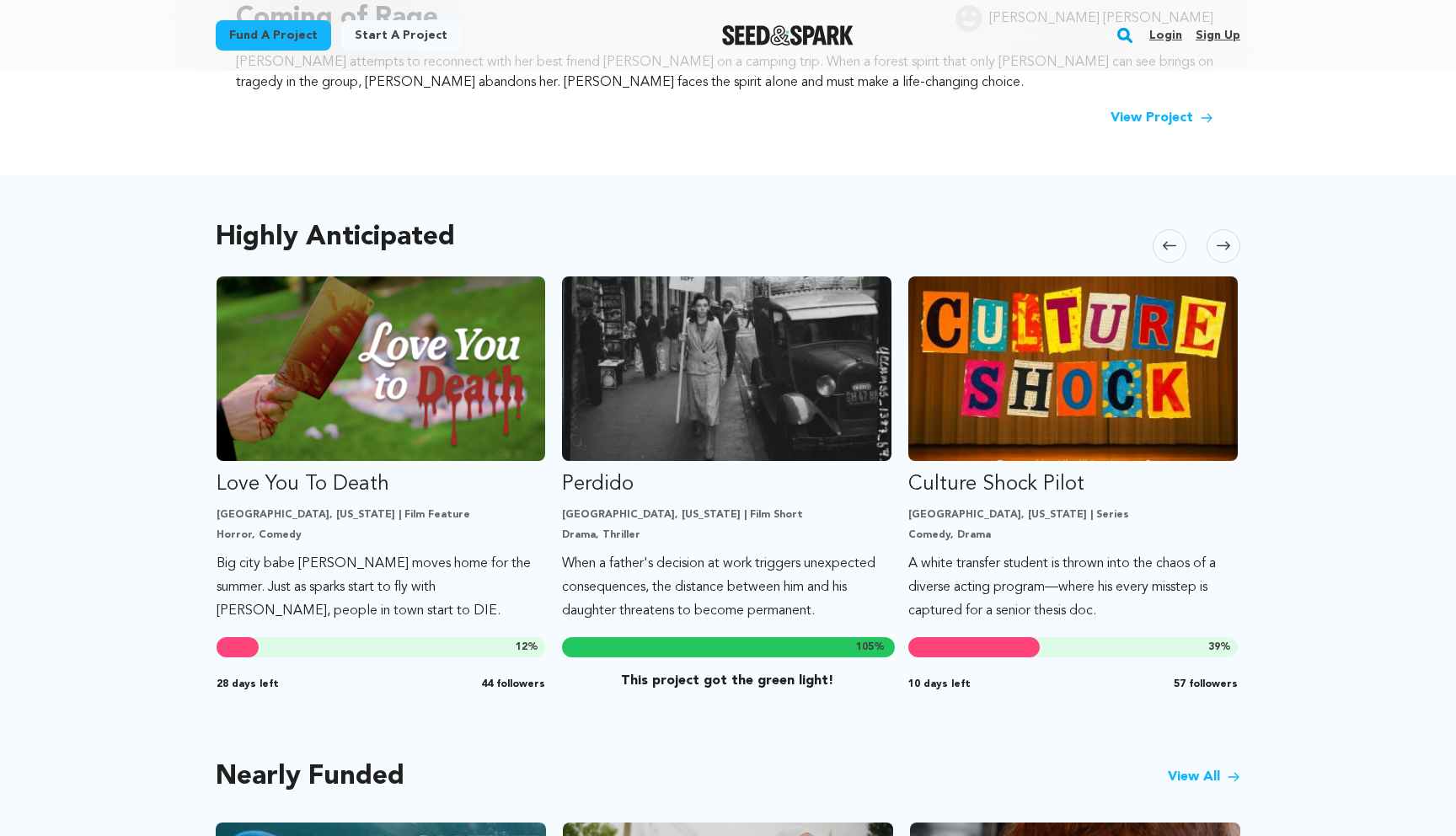
click at [1225, 249] on icon at bounding box center [1223, 246] width 13 height 9
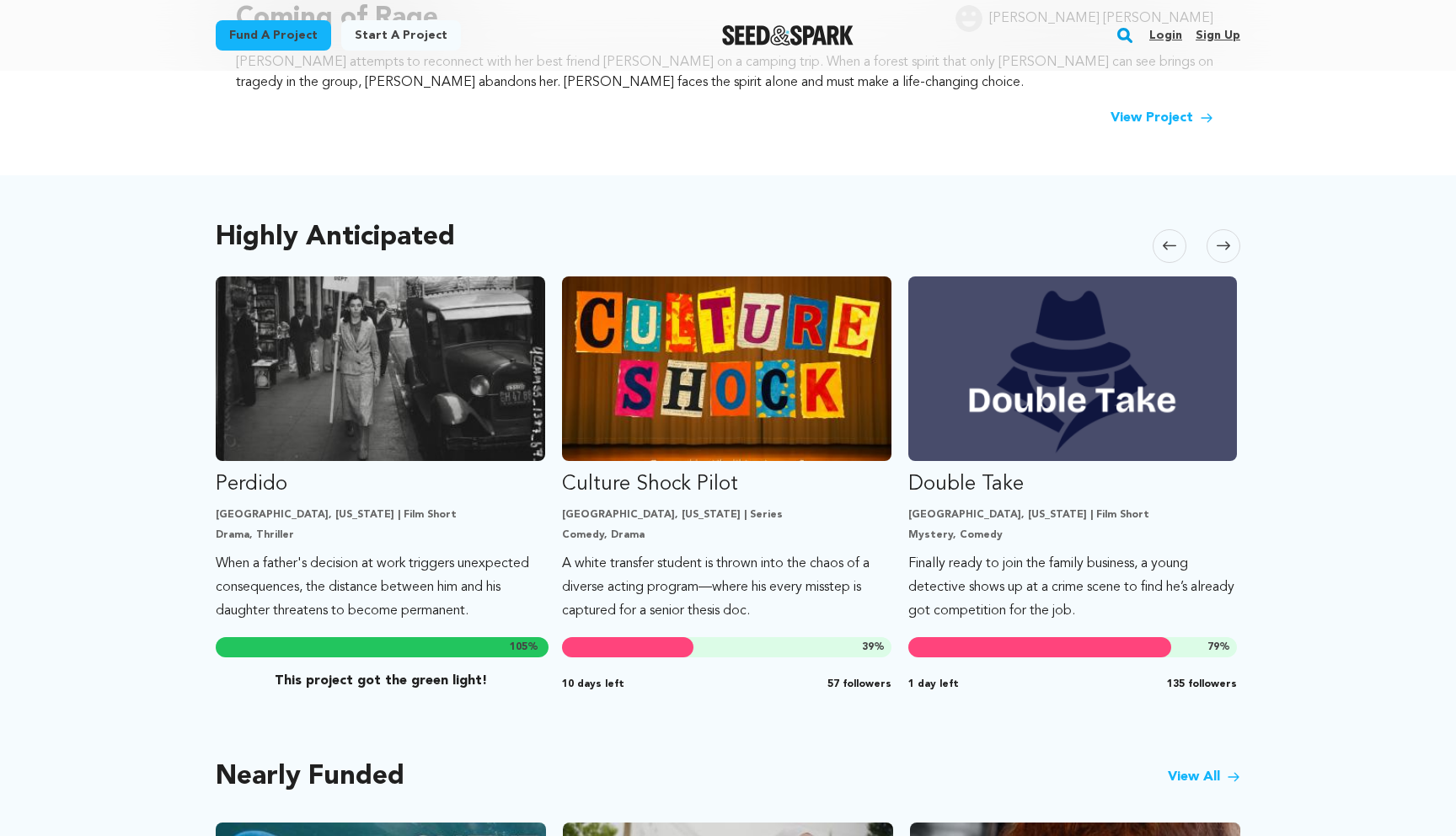
click at [1225, 249] on icon at bounding box center [1223, 246] width 13 height 9
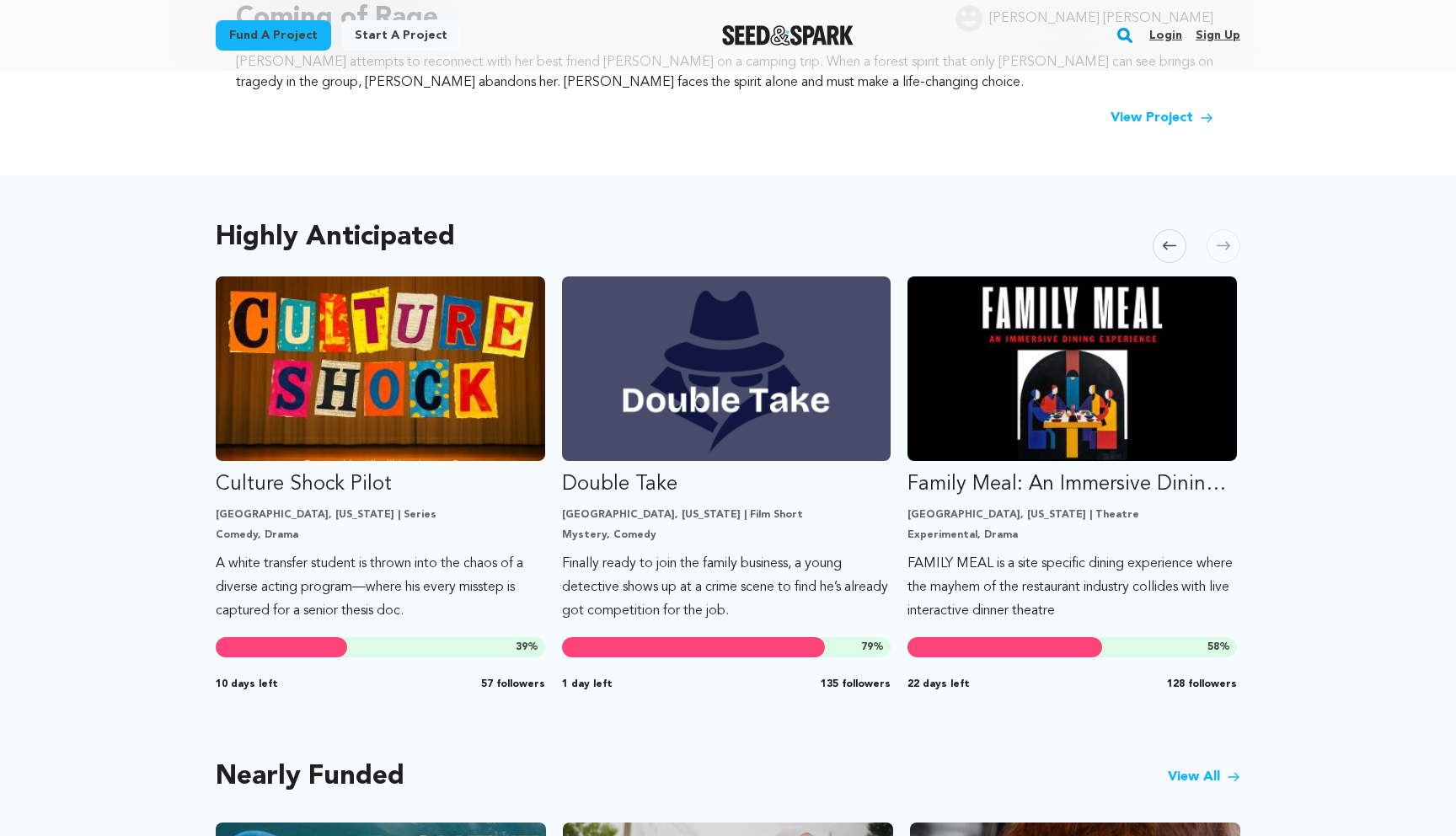
click at [1225, 249] on icon at bounding box center [1223, 246] width 13 height 9
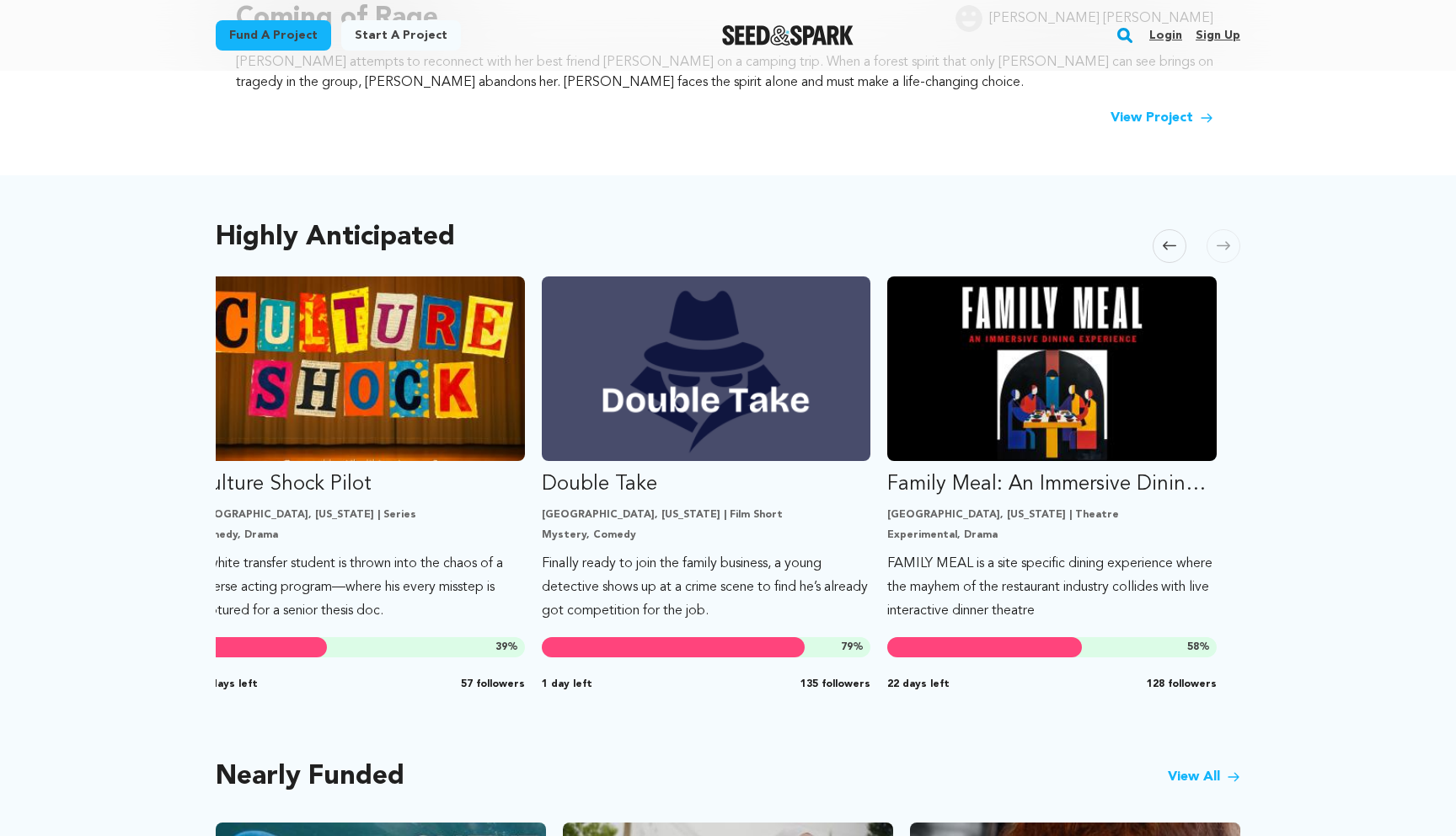
click at [1226, 251] on icon at bounding box center [1223, 245] width 13 height 12
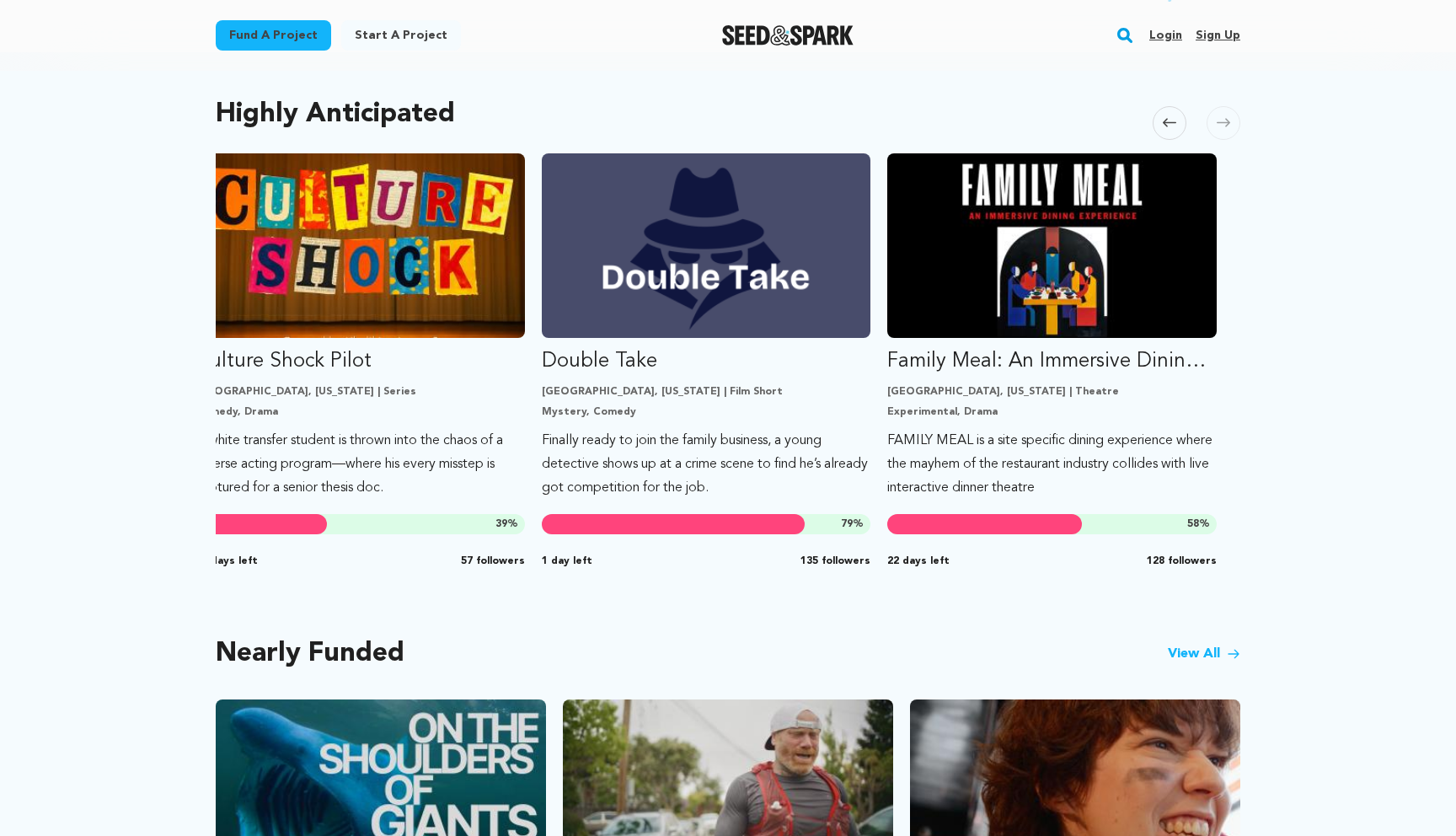
scroll to position [890, 0]
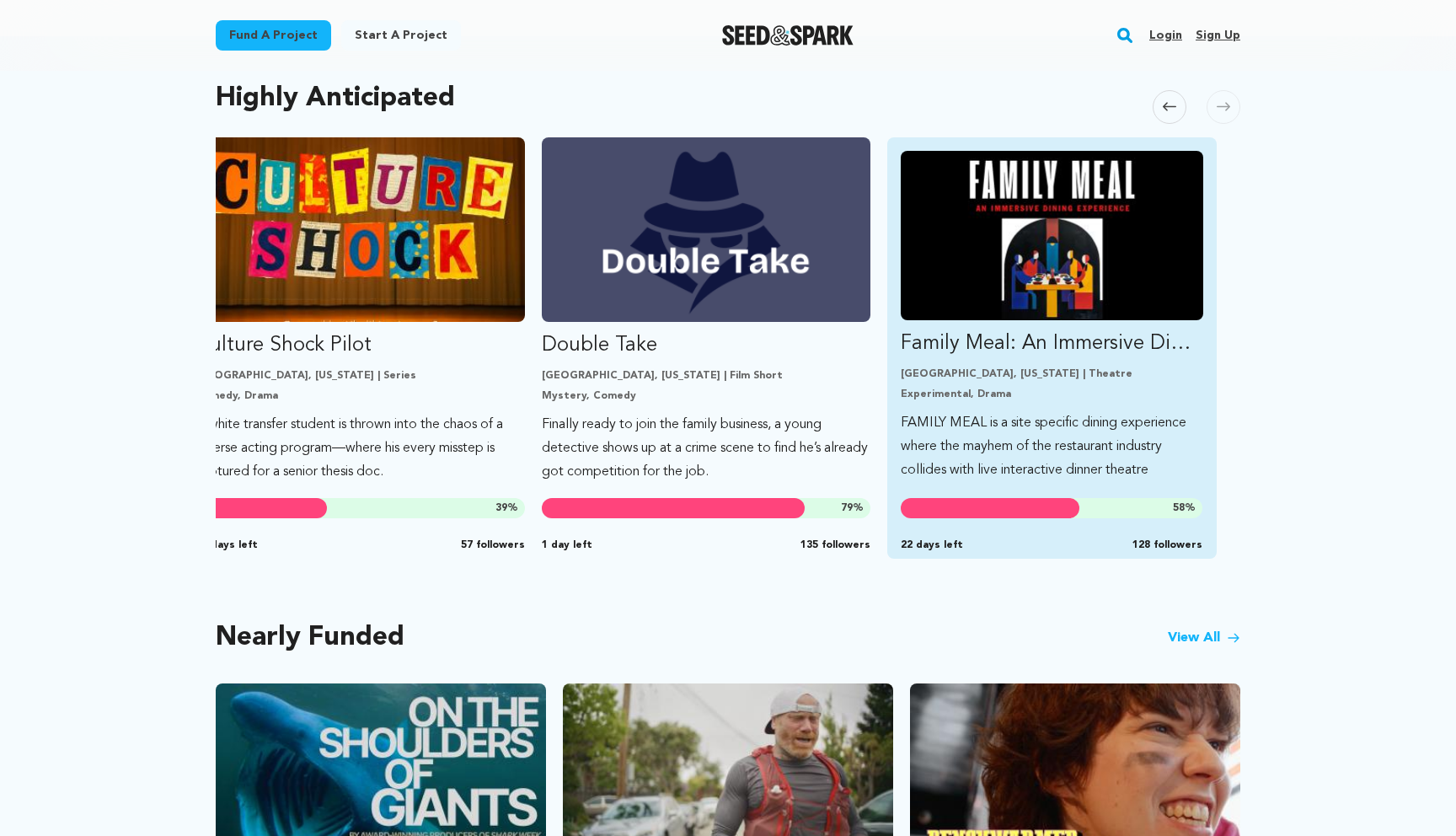
click at [1062, 260] on img "Fund Family Meal: An Immersive Dining Experience" at bounding box center [1052, 236] width 302 height 169
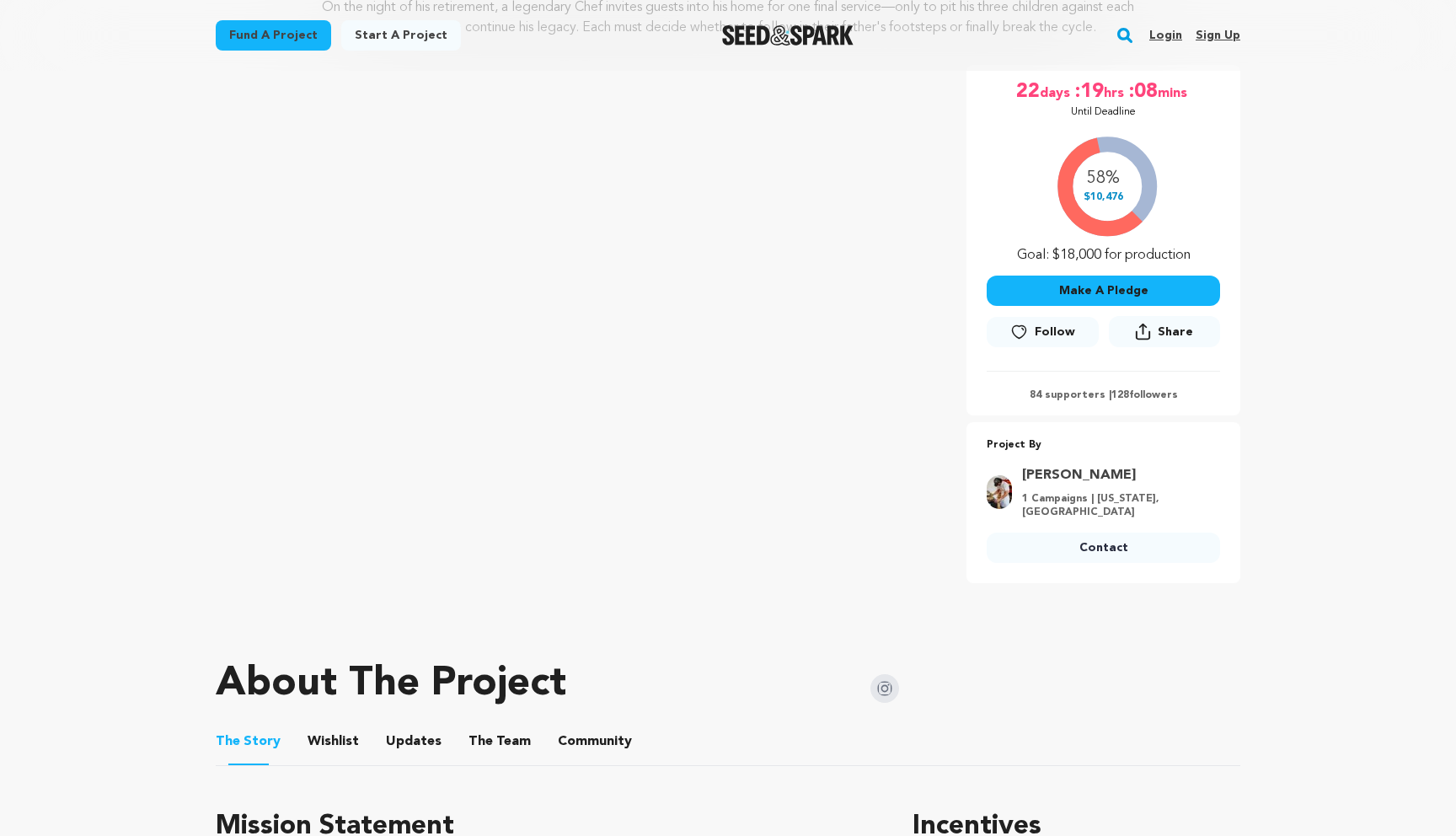
scroll to position [503, 0]
